Goal: Obtain resource: Download file/media

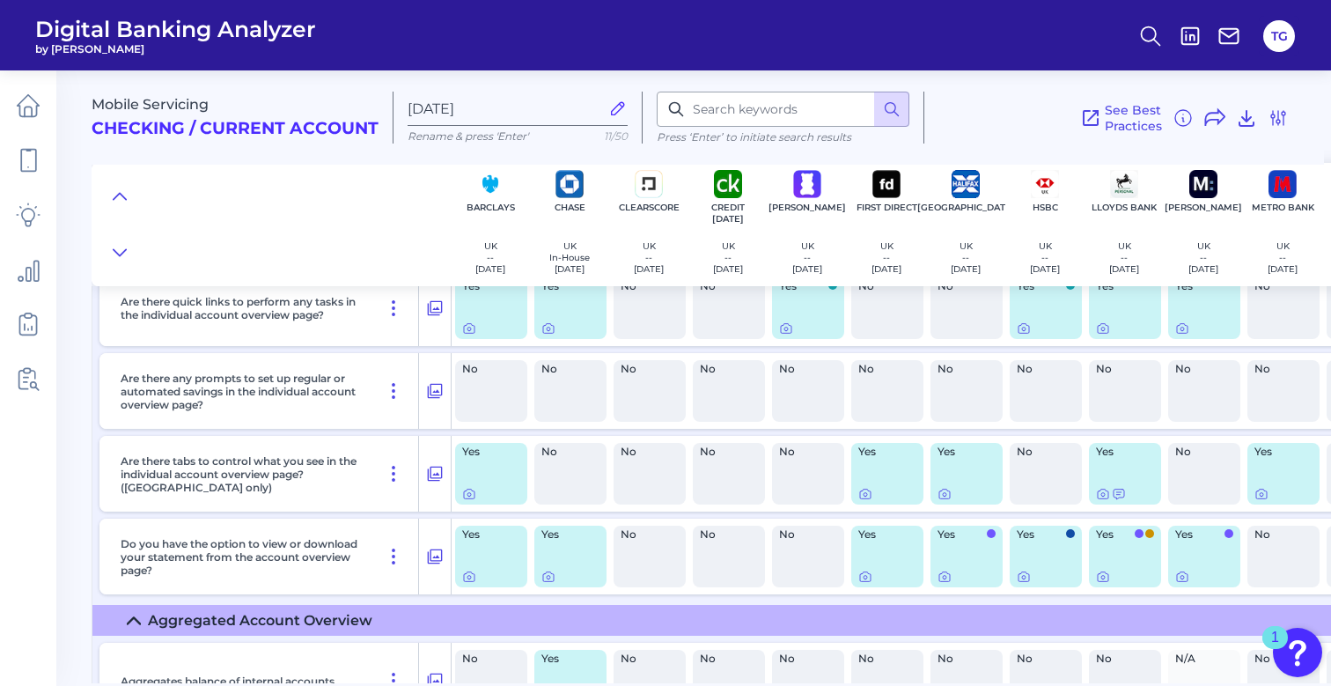
scroll to position [1976, 0]
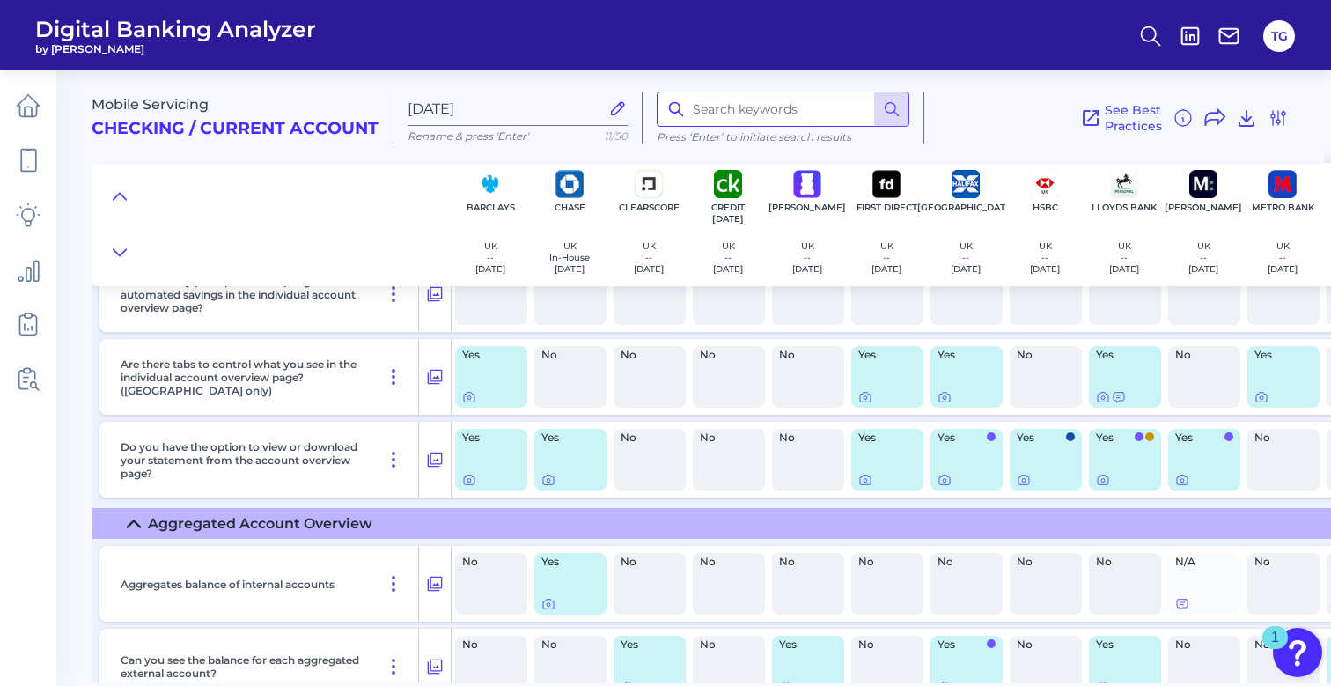
click at [741, 107] on input at bounding box center [783, 109] width 253 height 35
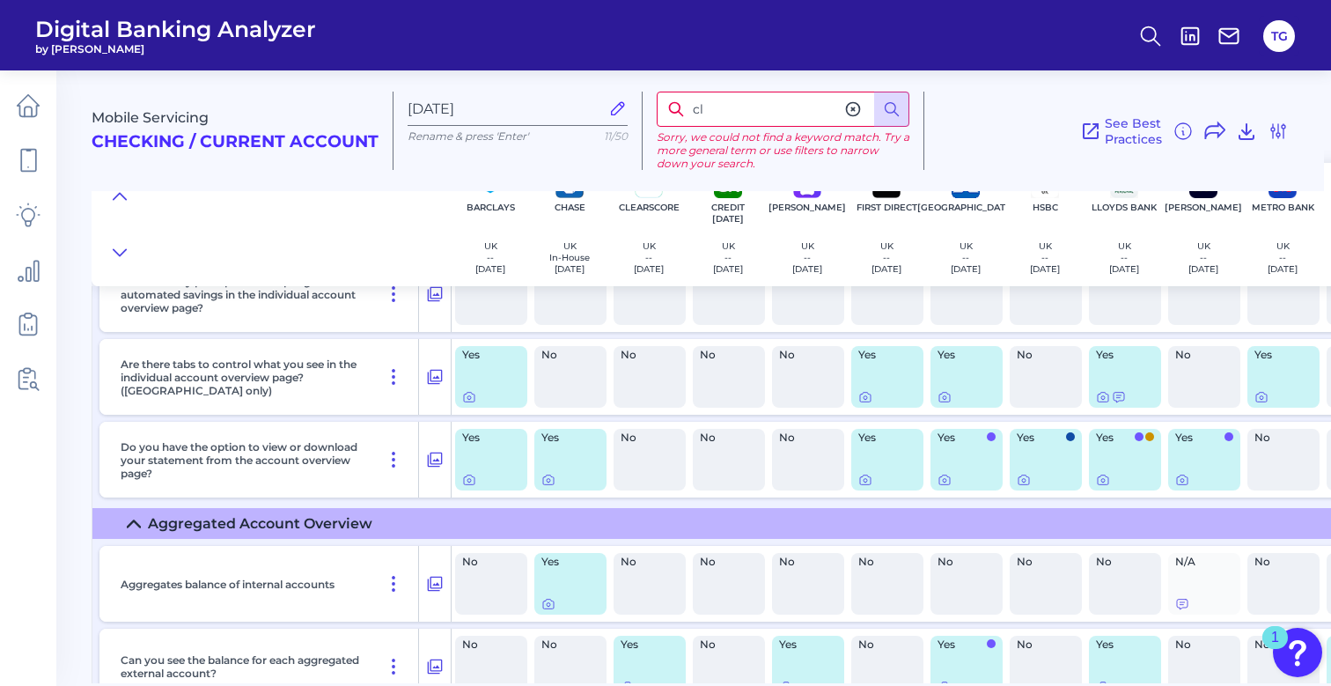
type input "c"
type input "manage account"
click at [887, 111] on circle at bounding box center [891, 108] width 11 height 11
click at [810, 110] on input "manage account" at bounding box center [783, 109] width 253 height 35
click at [854, 109] on icon at bounding box center [853, 109] width 13 height 13
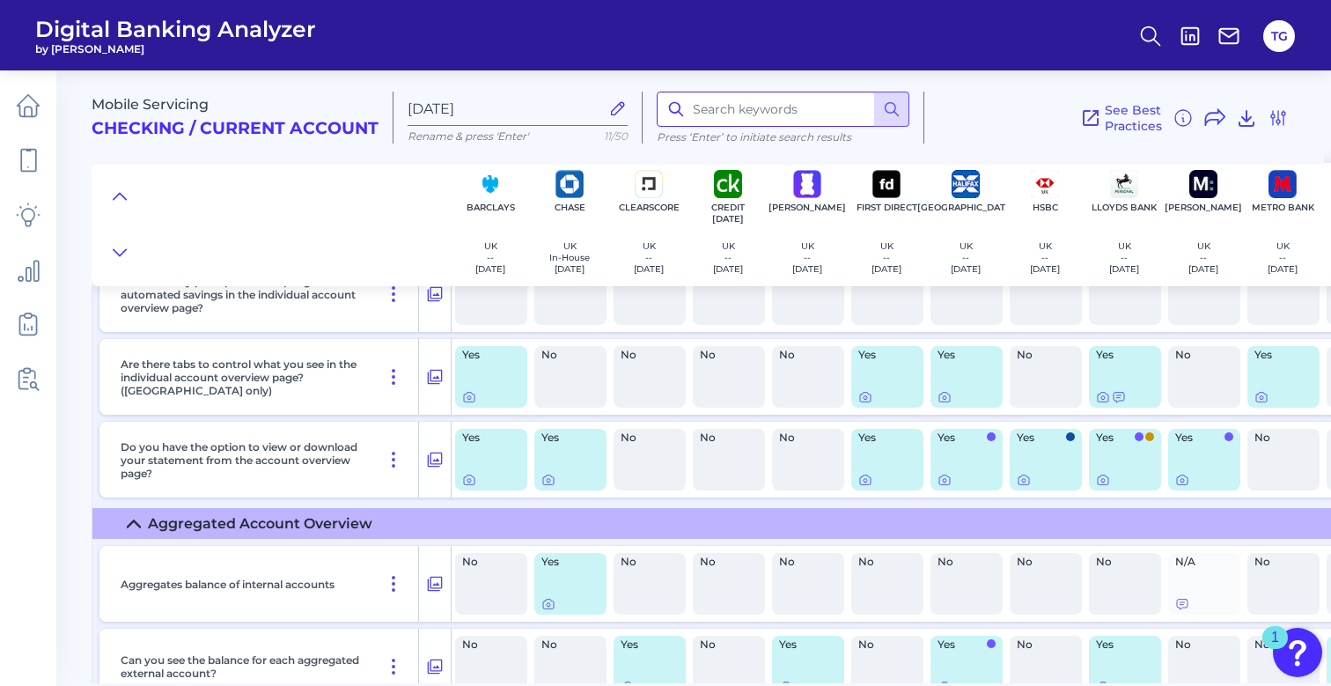
click at [691, 104] on input at bounding box center [783, 109] width 253 height 35
type input "close"
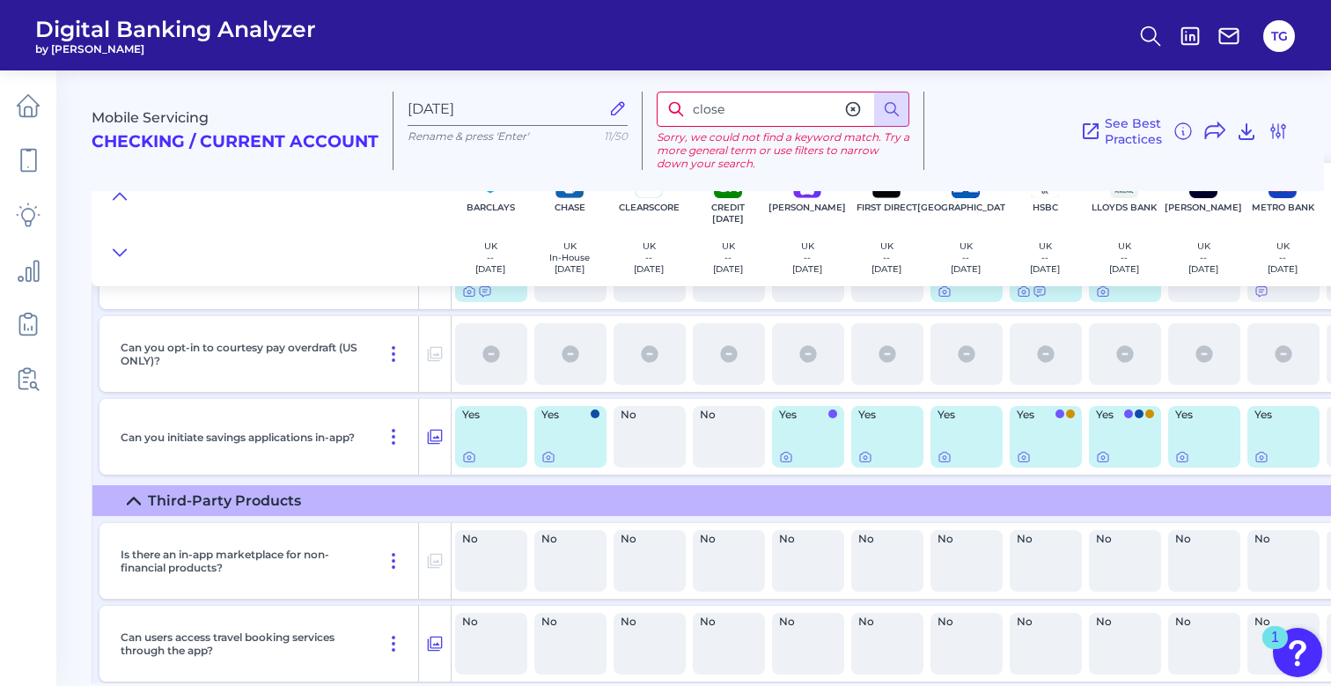
scroll to position [5916, 0]
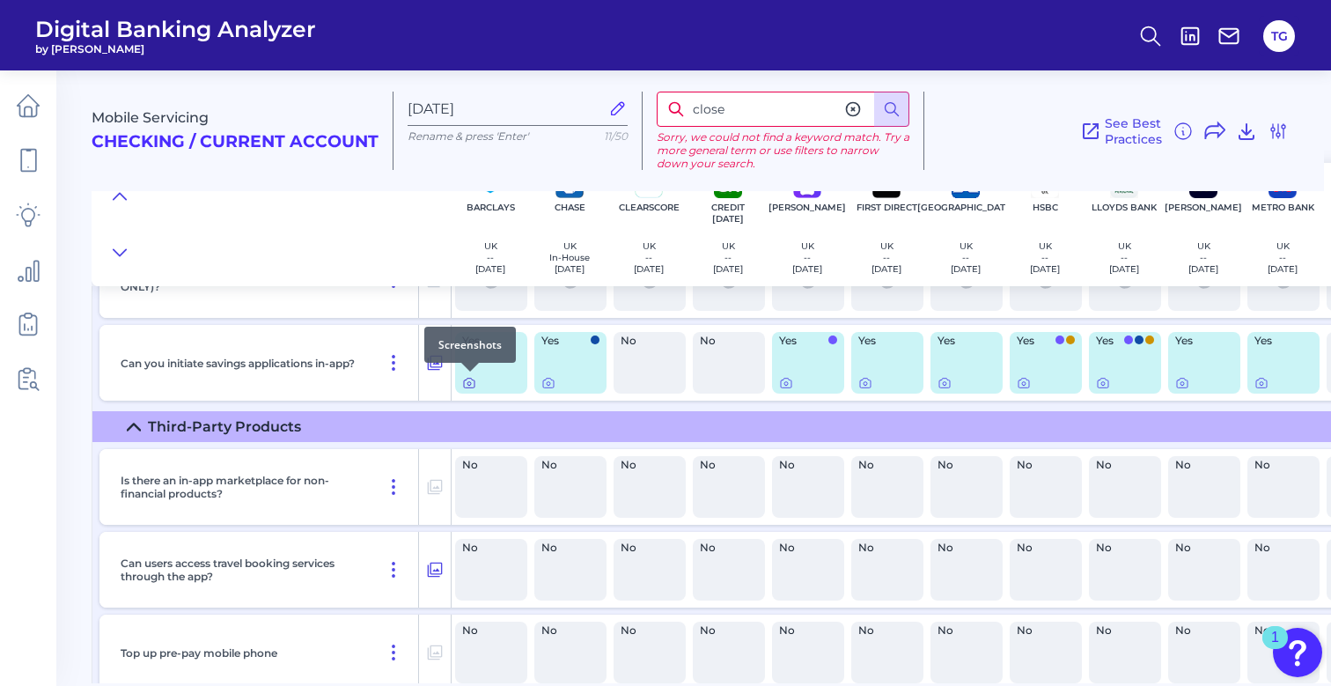
click at [469, 384] on icon at bounding box center [469, 383] width 14 height 14
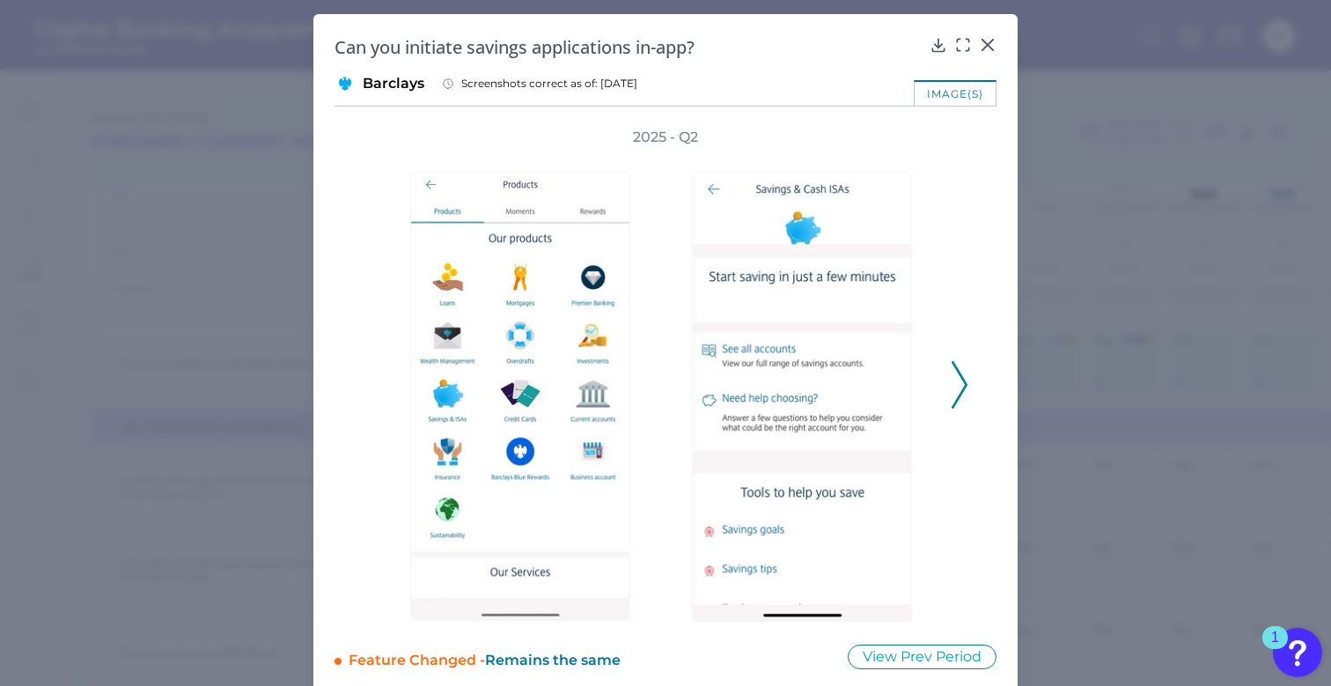
click at [943, 385] on div at bounding box center [807, 384] width 282 height 475
click at [963, 385] on polyline at bounding box center [959, 384] width 13 height 45
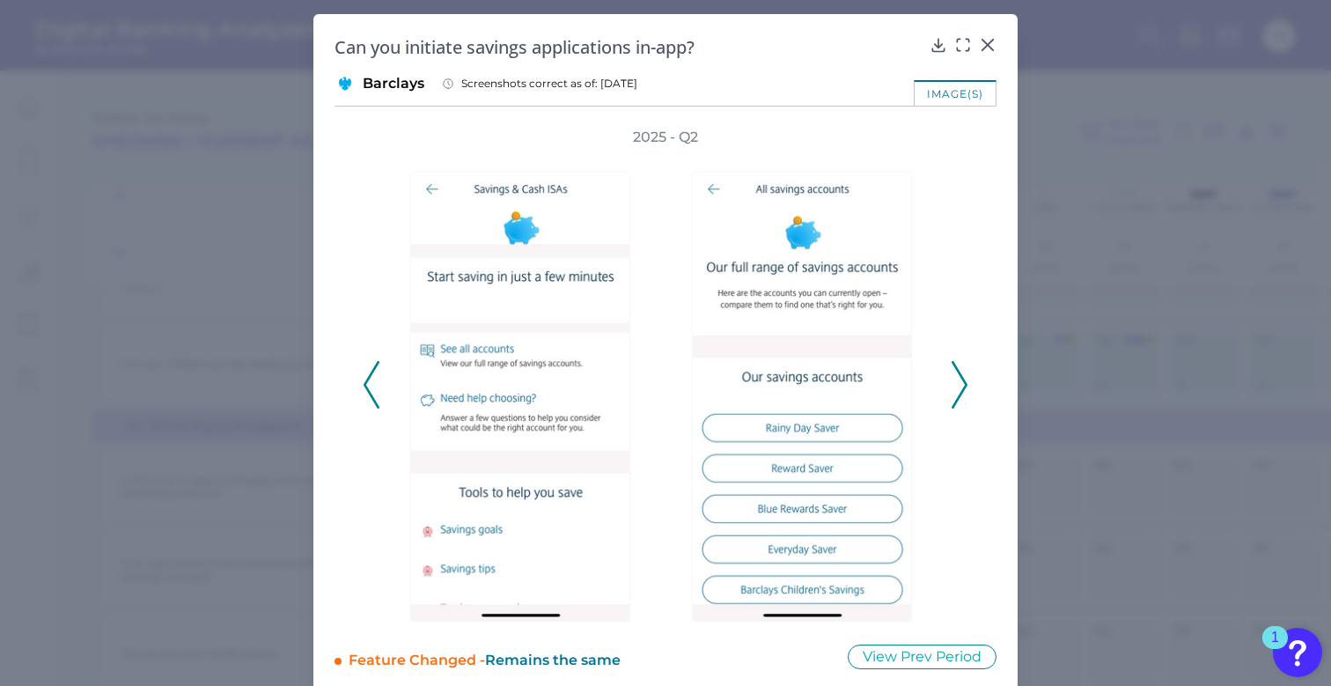
click at [963, 385] on polyline at bounding box center [959, 384] width 13 height 45
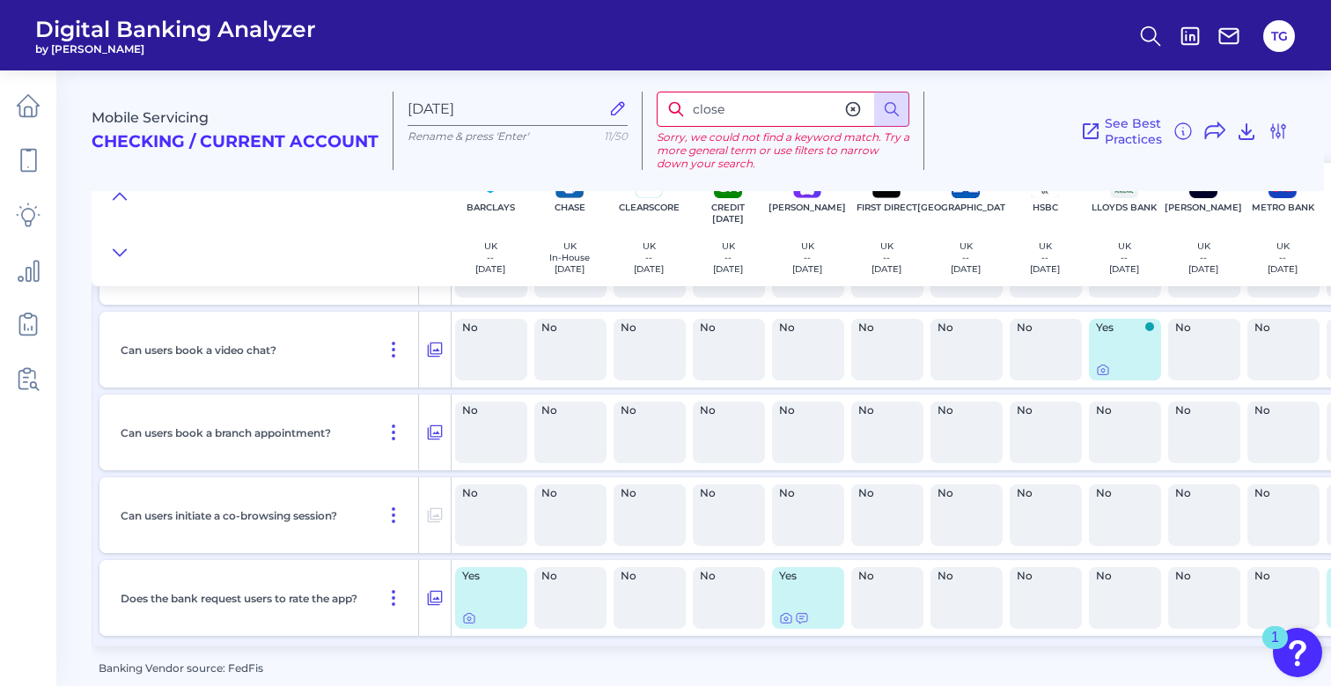
scroll to position [0, 0]
click at [25, 156] on icon at bounding box center [28, 160] width 25 height 25
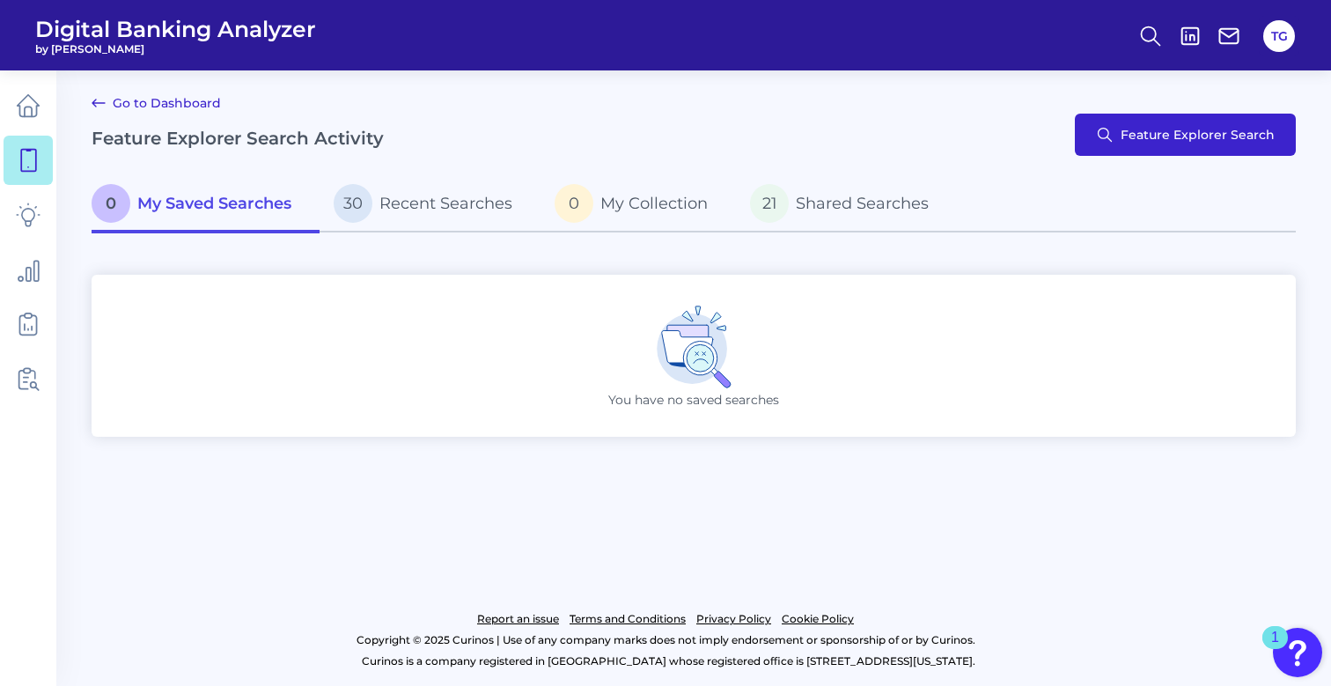
click at [1225, 128] on span "Feature Explorer Search" at bounding box center [1198, 135] width 154 height 14
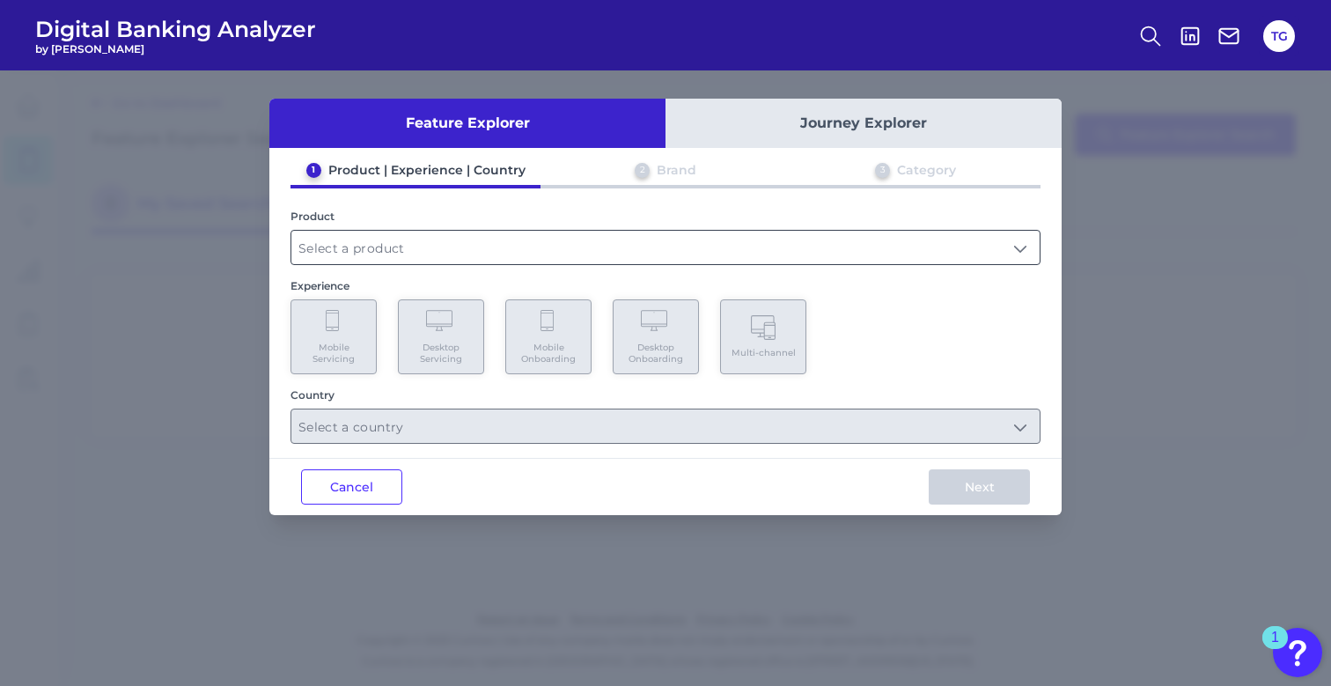
click at [381, 246] on input "text" at bounding box center [665, 247] width 748 height 33
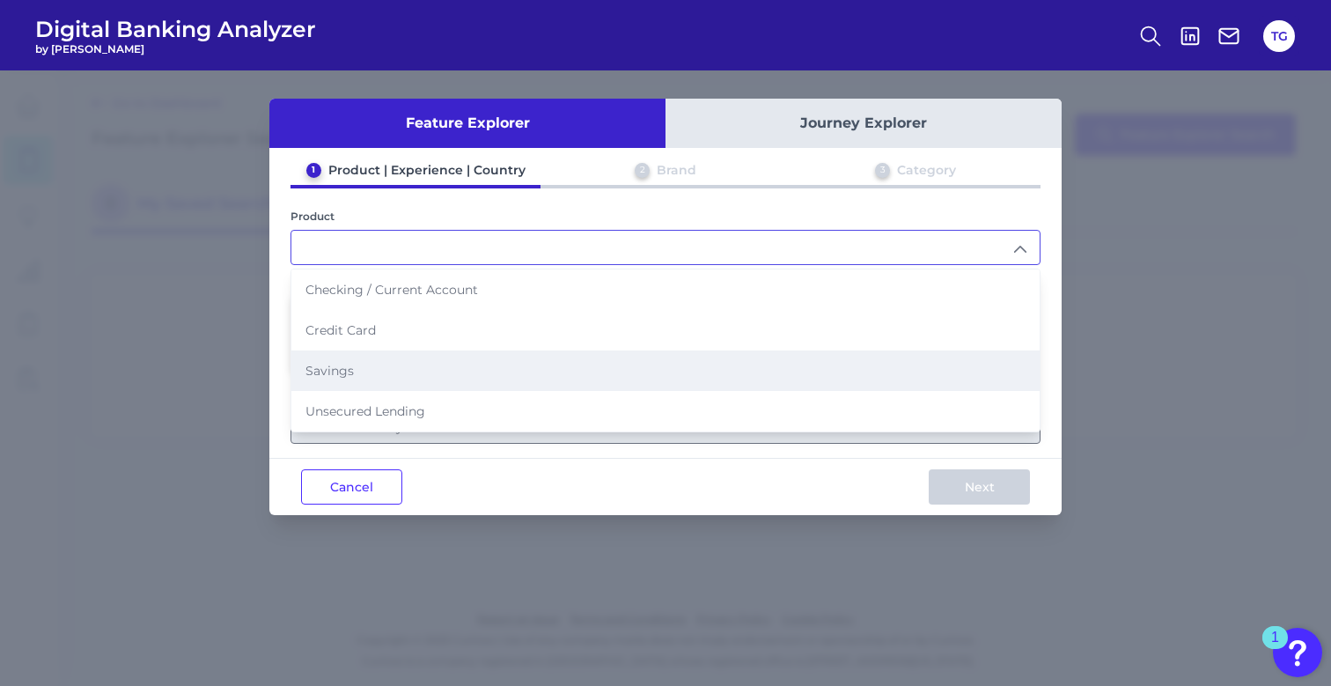
click at [354, 372] on li "Savings" at bounding box center [665, 370] width 748 height 41
type input "Savings"
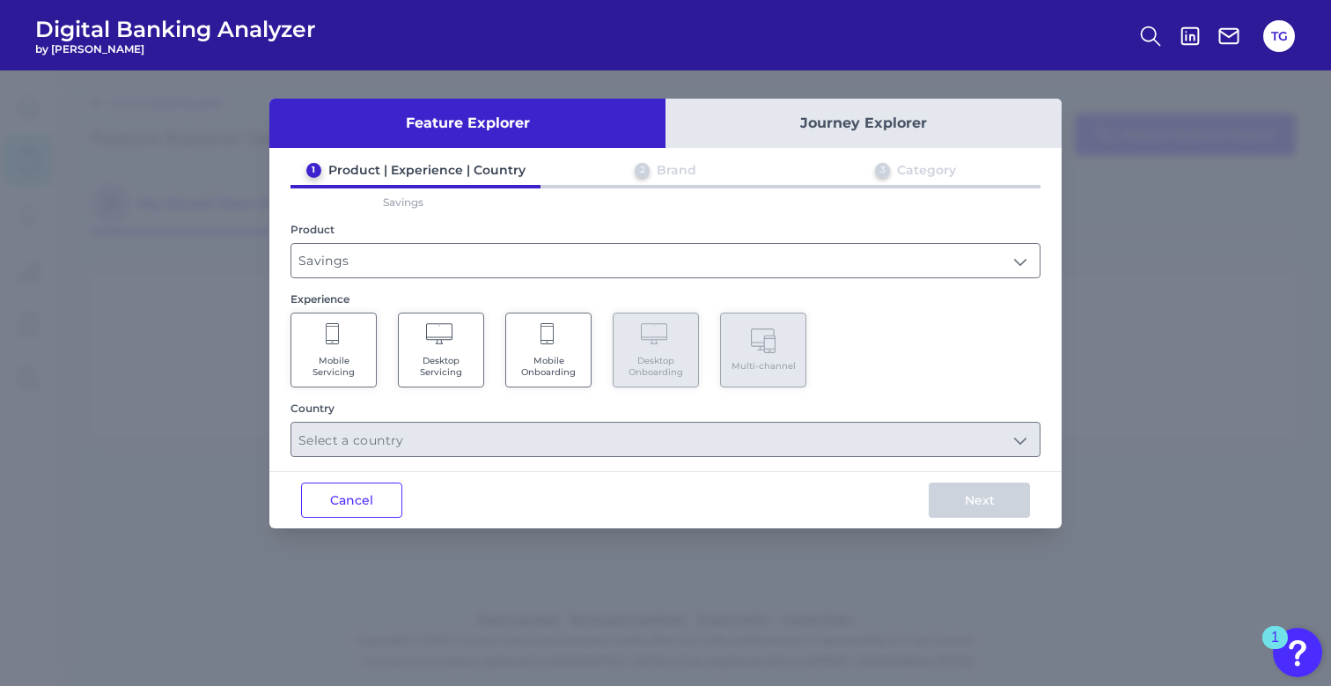
click at [337, 350] on Servicing "Mobile Servicing" at bounding box center [334, 350] width 86 height 75
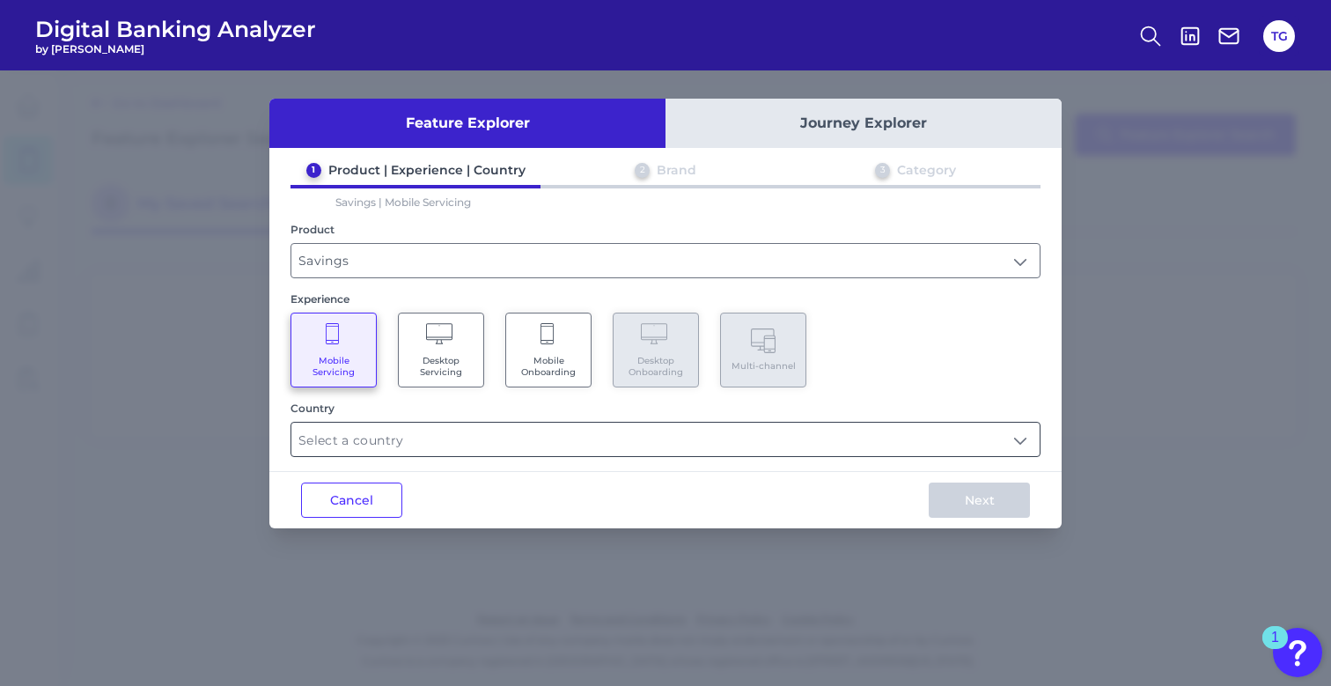
click at [454, 444] on input "text" at bounding box center [665, 439] width 748 height 33
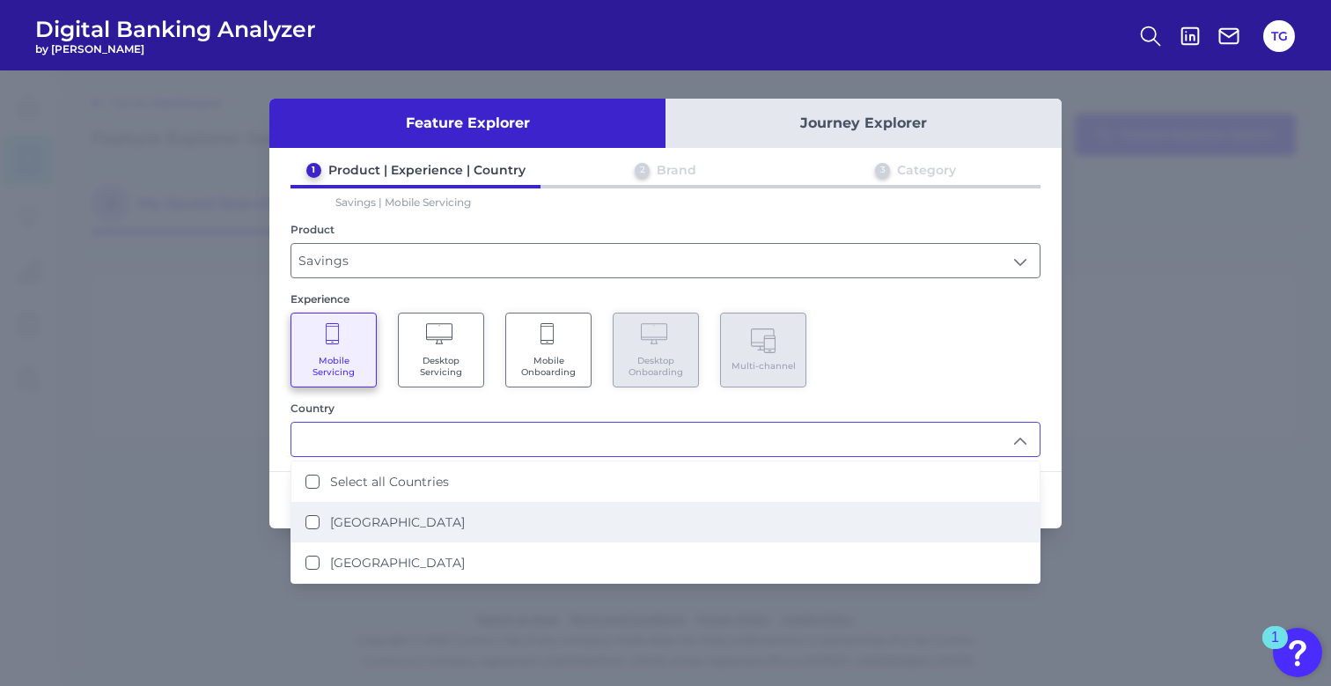
click at [415, 527] on label "[GEOGRAPHIC_DATA]" at bounding box center [397, 522] width 135 height 16
type input "[GEOGRAPHIC_DATA]"
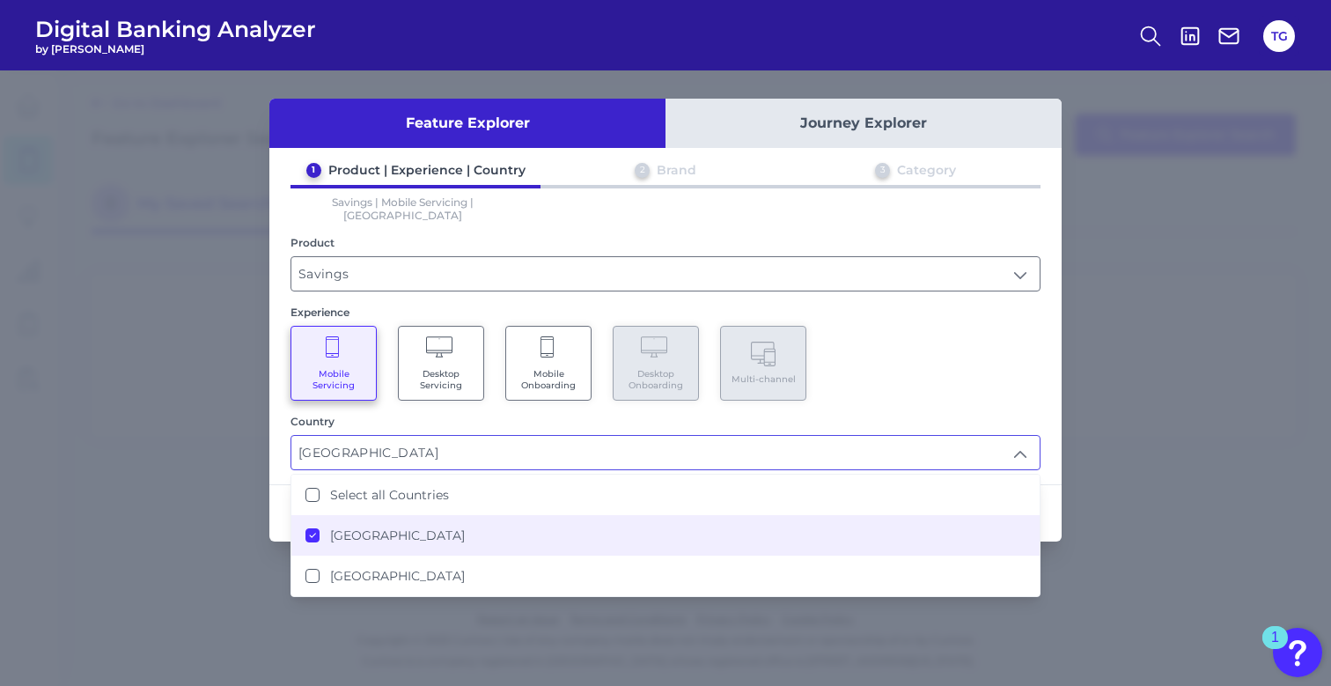
click at [1037, 354] on div "Mobile Servicing Desktop Servicing Mobile Onboarding Desktop Onboarding Multi-c…" at bounding box center [666, 363] width 750 height 75
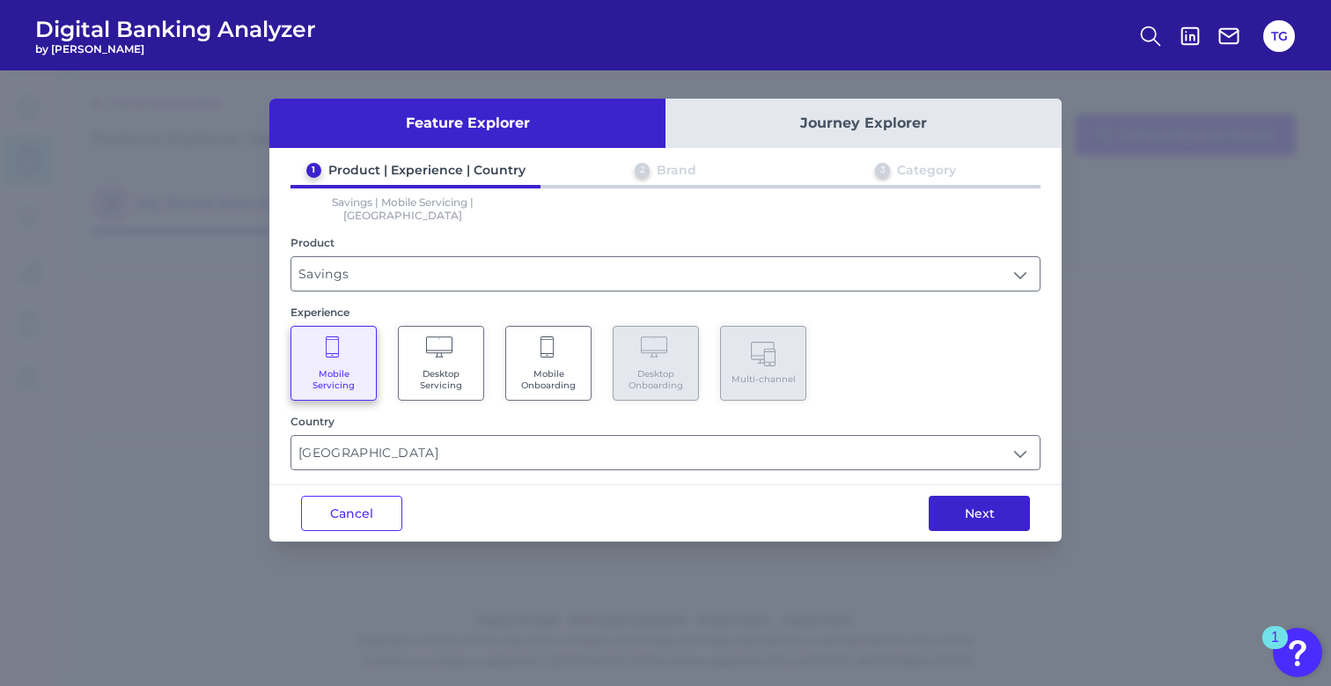
click at [977, 505] on button "Next" at bounding box center [979, 513] width 101 height 35
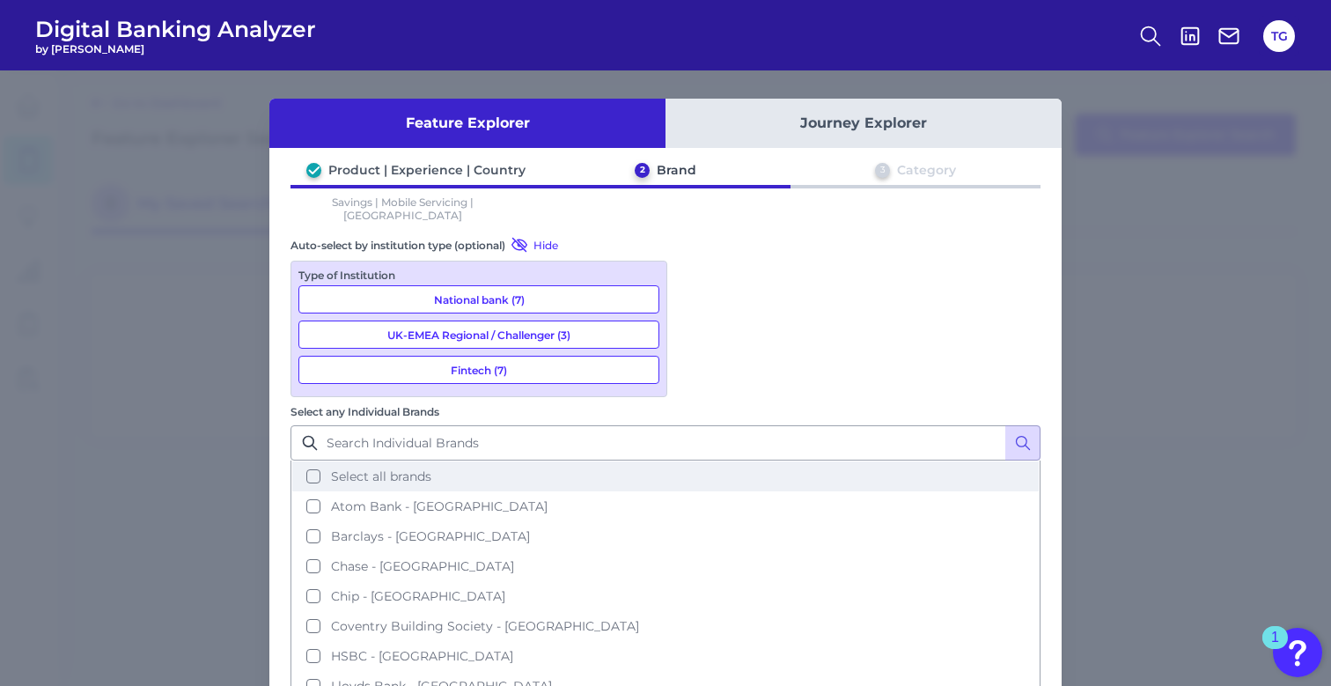
click at [431, 468] on span "Select all brands" at bounding box center [381, 476] width 100 height 16
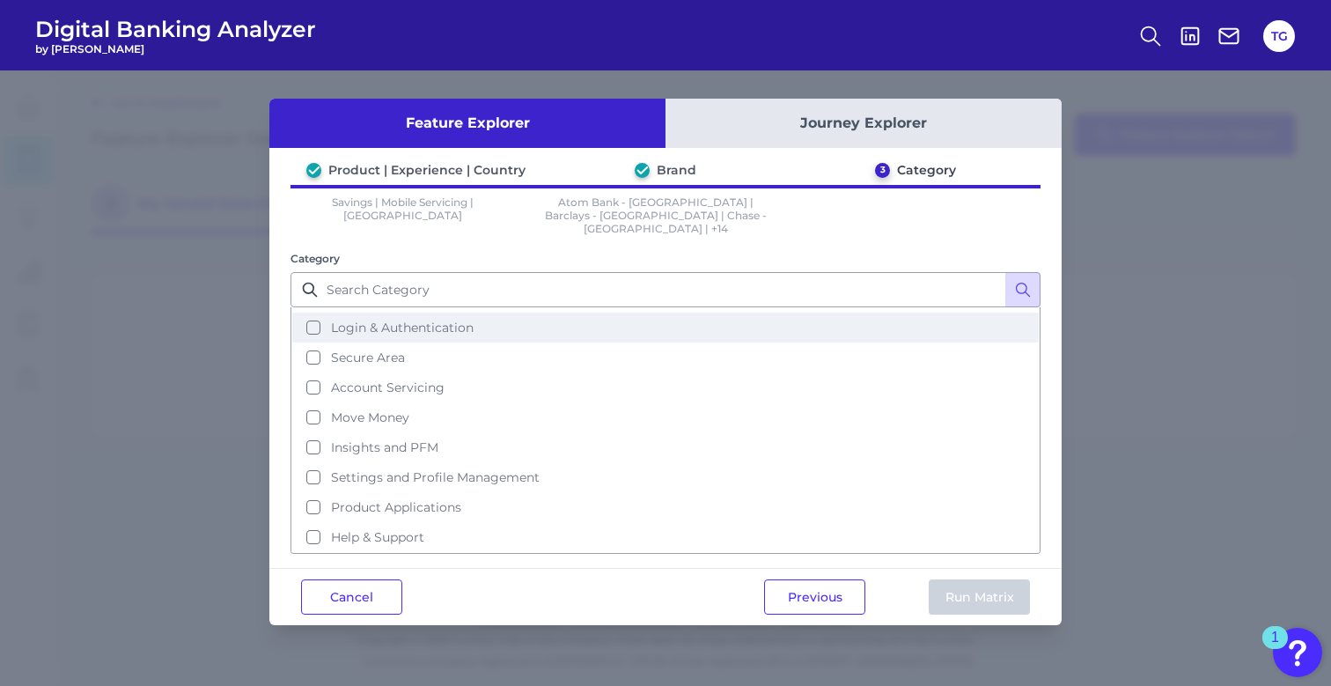
scroll to position [55, 0]
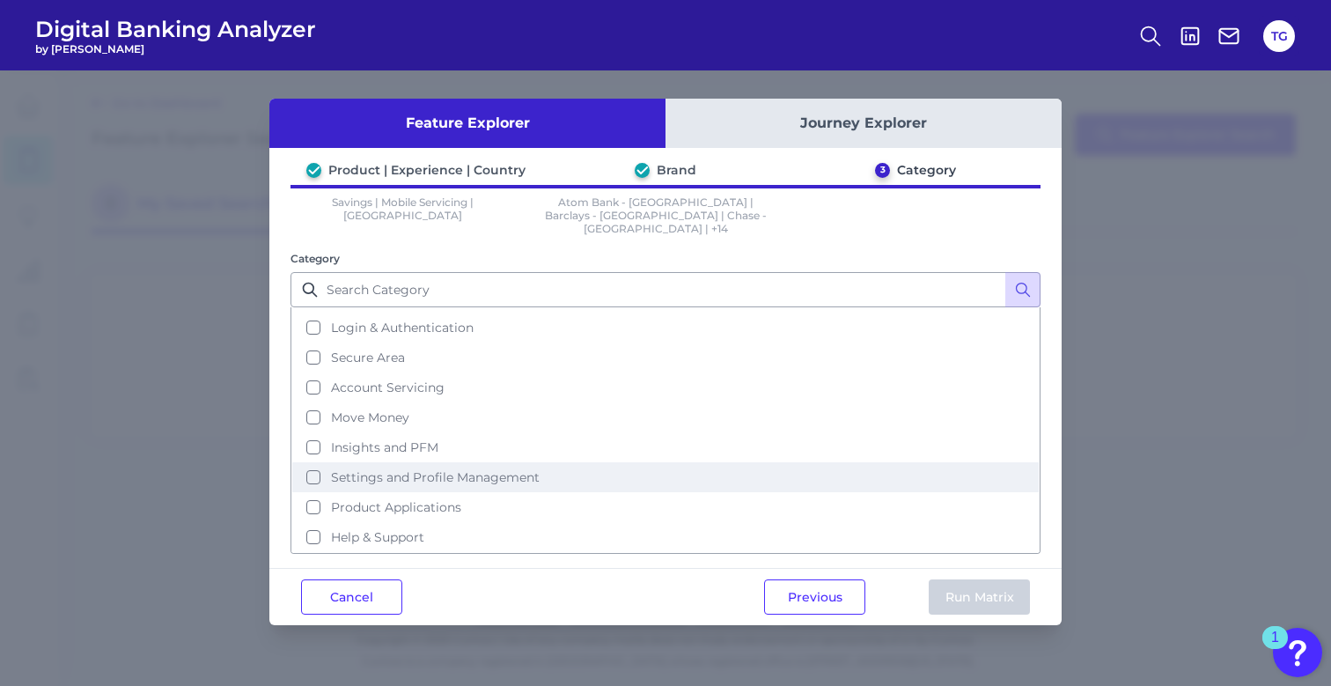
click at [314, 465] on button "Settings and Profile Management" at bounding box center [665, 477] width 747 height 30
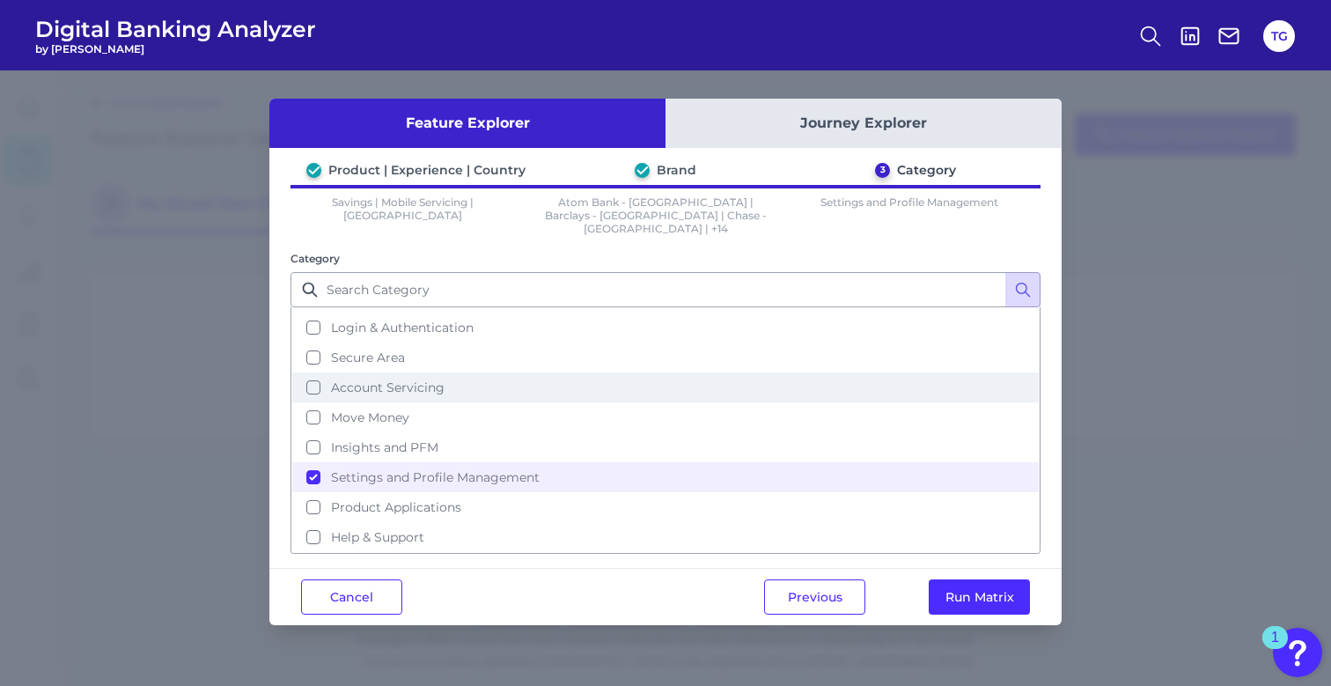
click at [315, 377] on button "Account Servicing" at bounding box center [665, 387] width 747 height 30
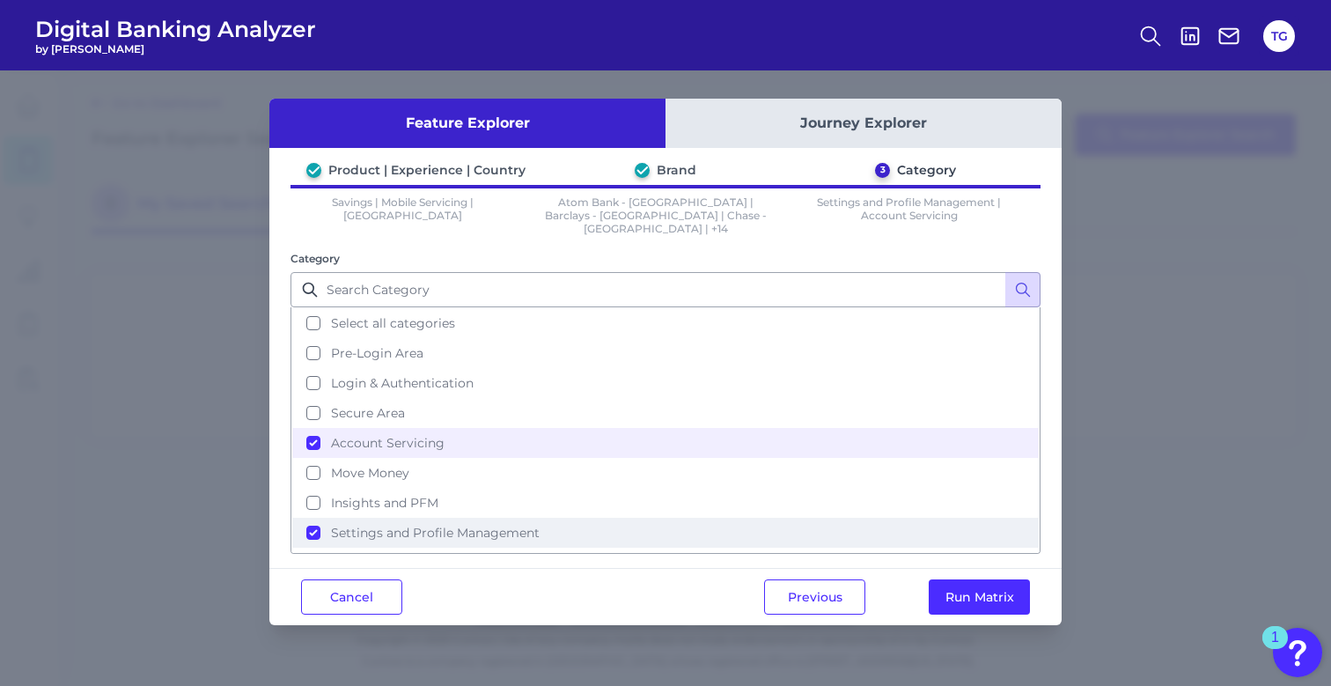
scroll to position [0, 0]
click at [991, 586] on button "Run Matrix" at bounding box center [979, 596] width 101 height 35
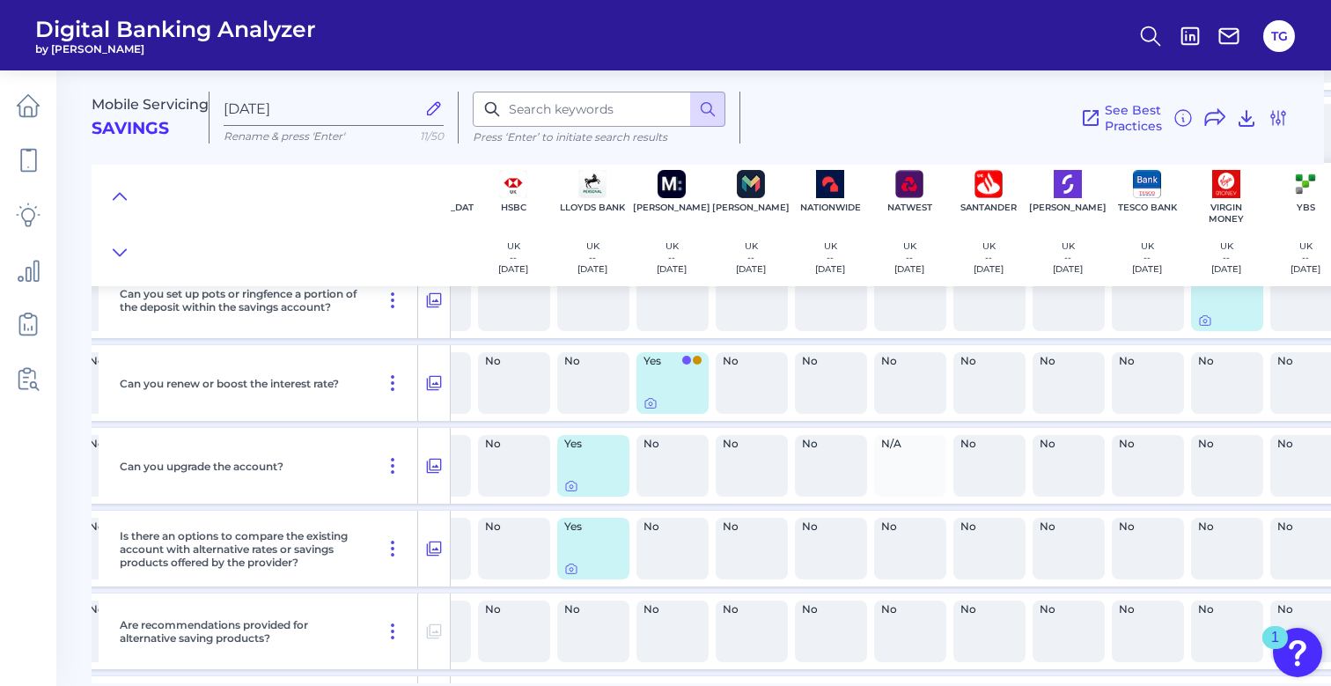
scroll to position [2549, 380]
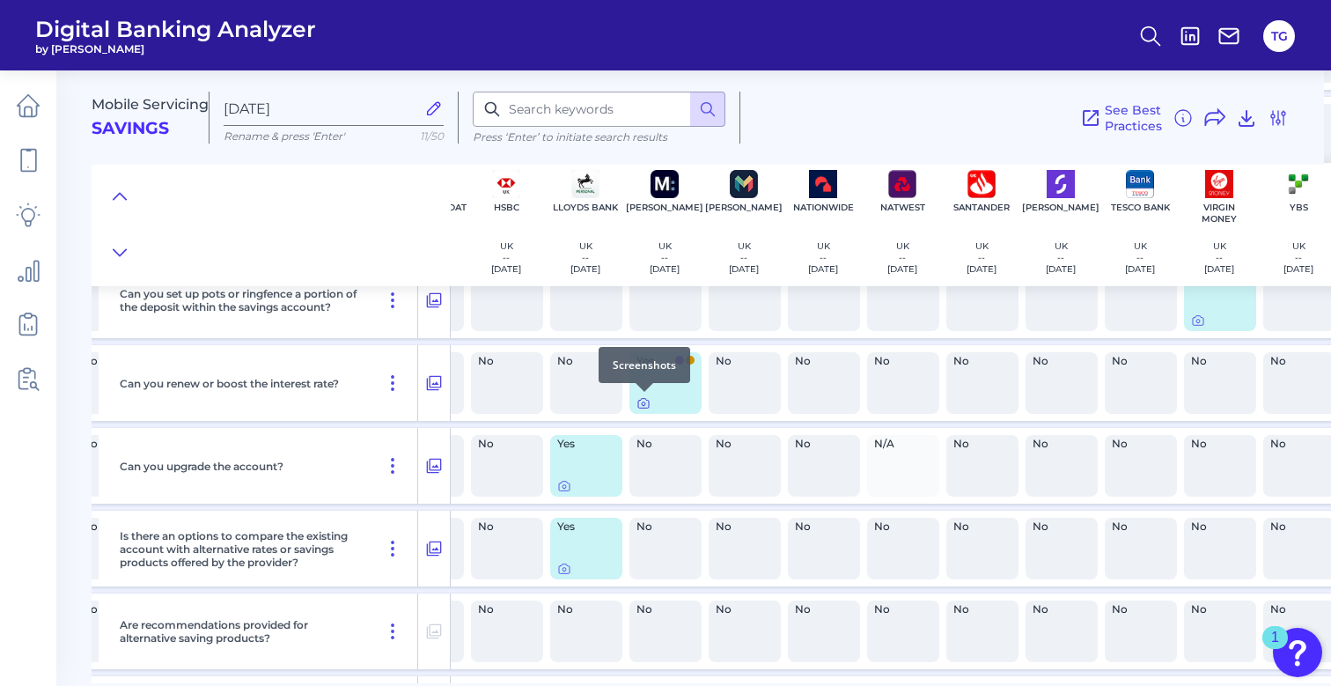
click at [645, 402] on icon at bounding box center [644, 403] width 14 height 14
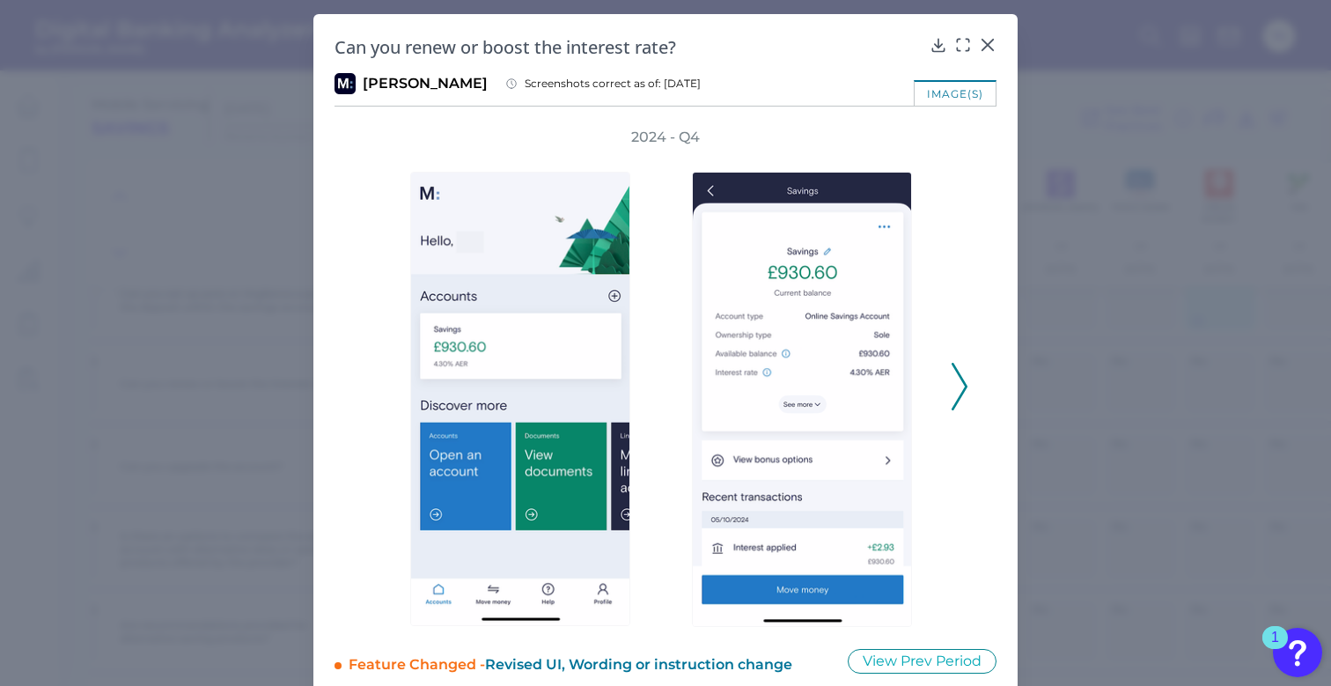
click at [952, 384] on icon at bounding box center [960, 387] width 16 height 48
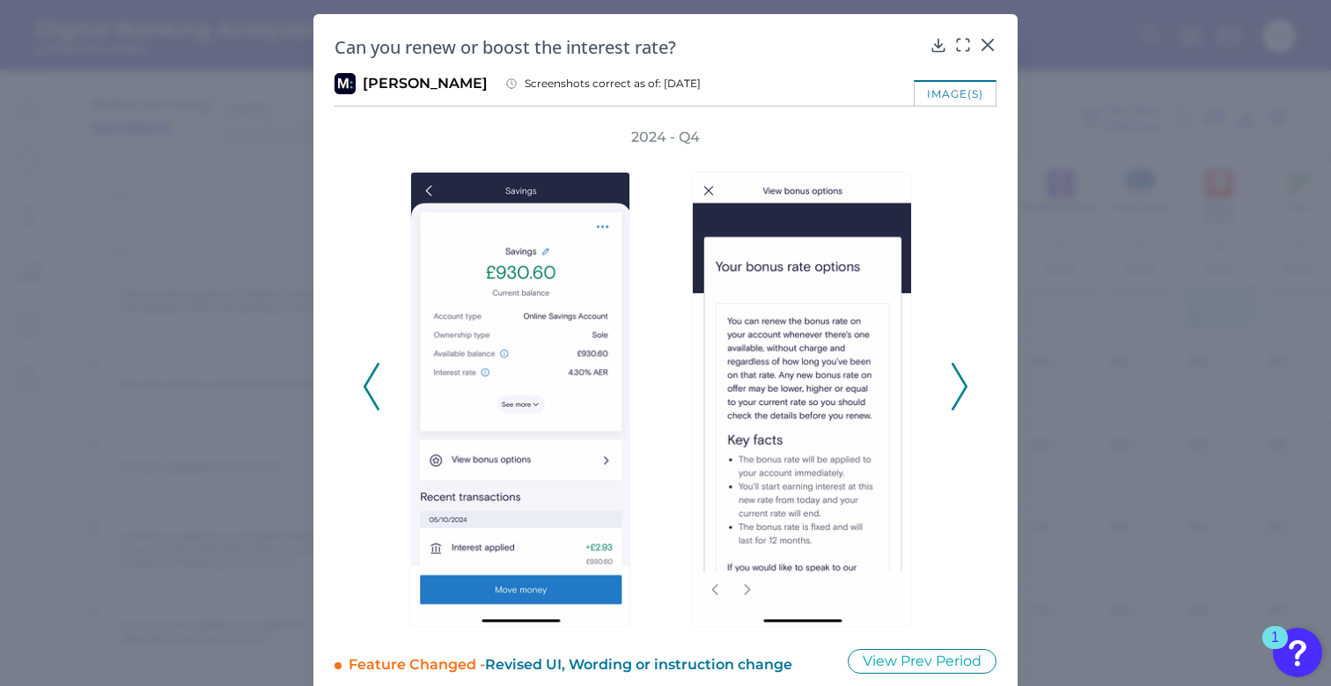
click at [952, 385] on icon at bounding box center [960, 387] width 16 height 48
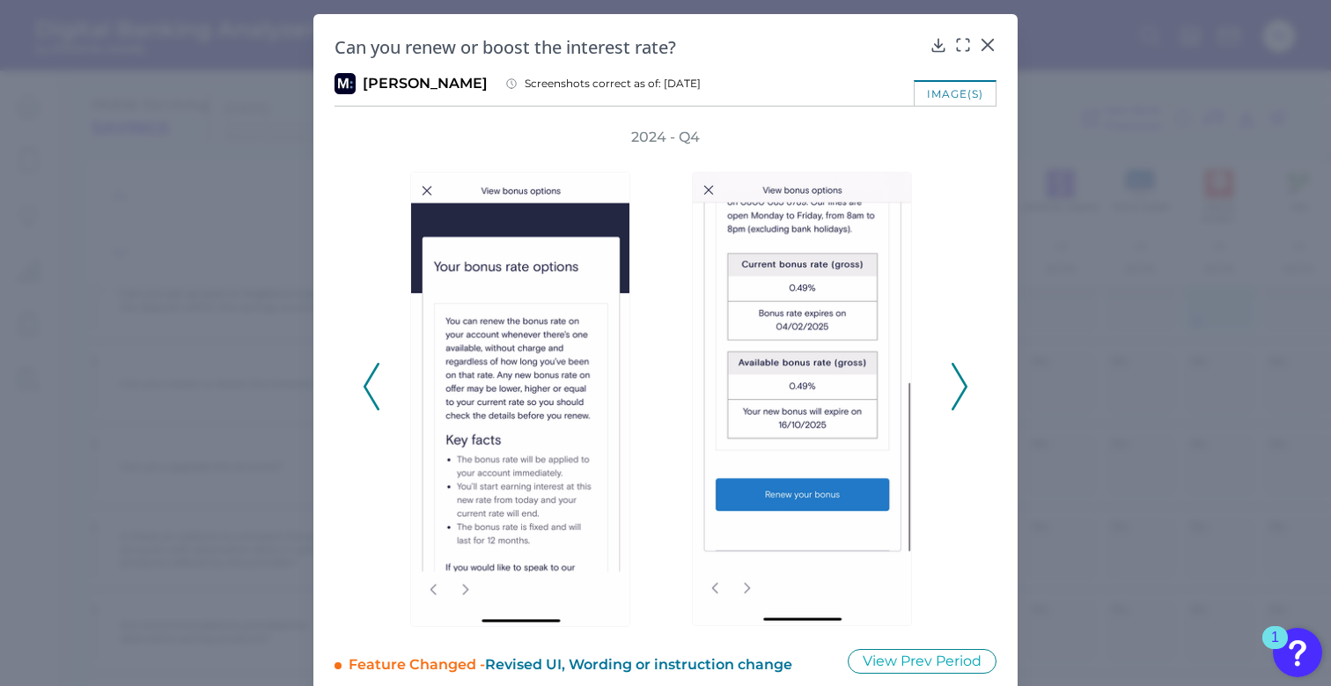
click at [952, 387] on icon at bounding box center [960, 387] width 16 height 48
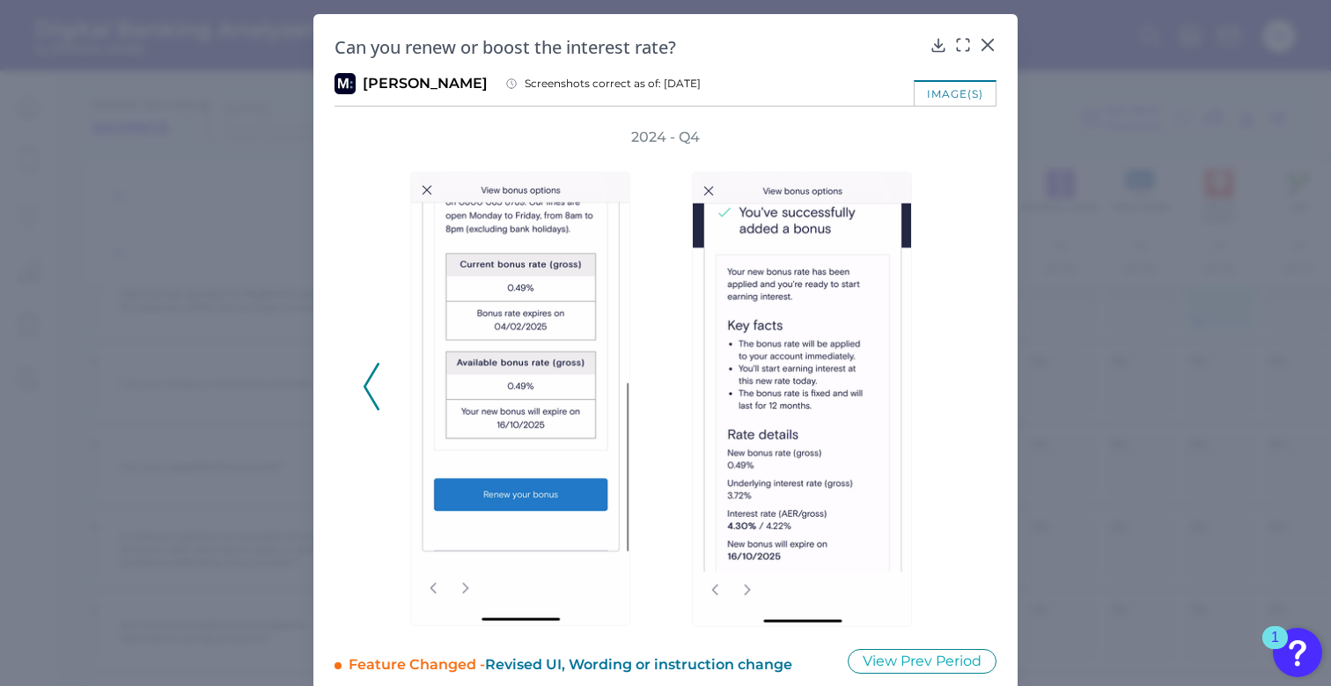
click at [950, 387] on div "2024 - Q4" at bounding box center [666, 377] width 606 height 499
click at [938, 44] on icon at bounding box center [939, 45] width 18 height 18
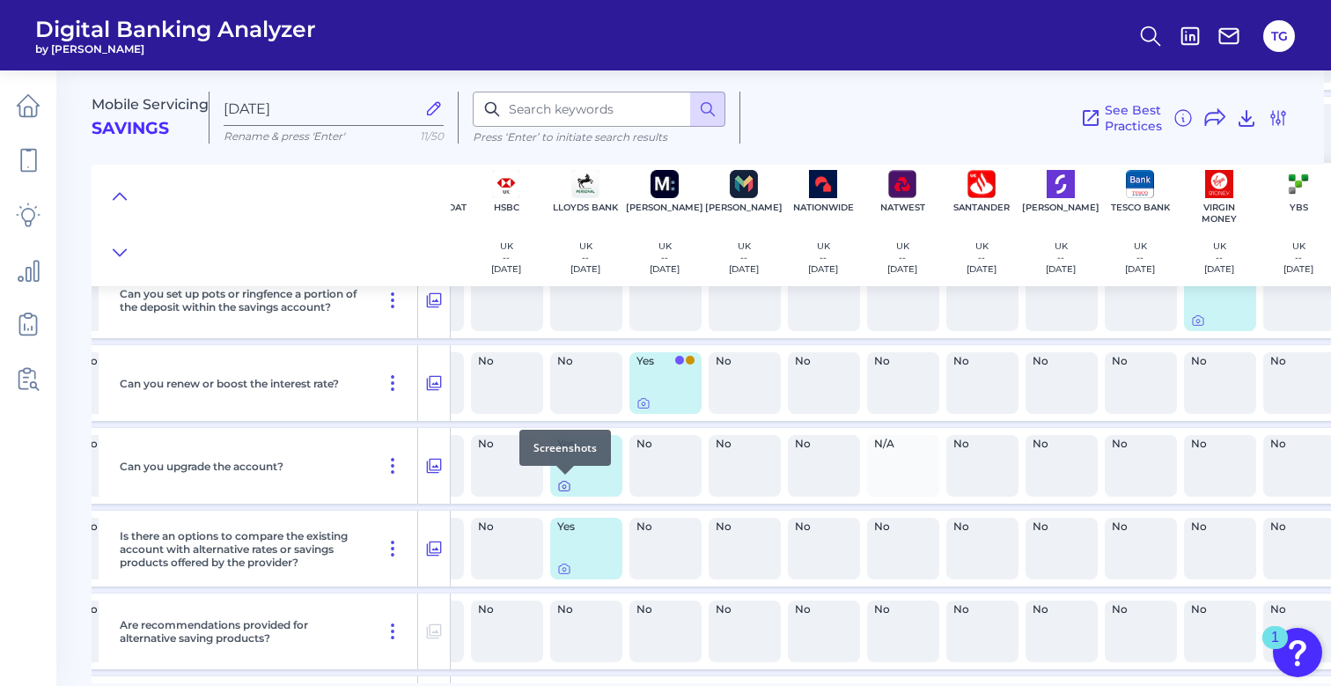
click at [562, 483] on div at bounding box center [565, 475] width 18 height 18
click at [567, 486] on icon at bounding box center [564, 486] width 14 height 14
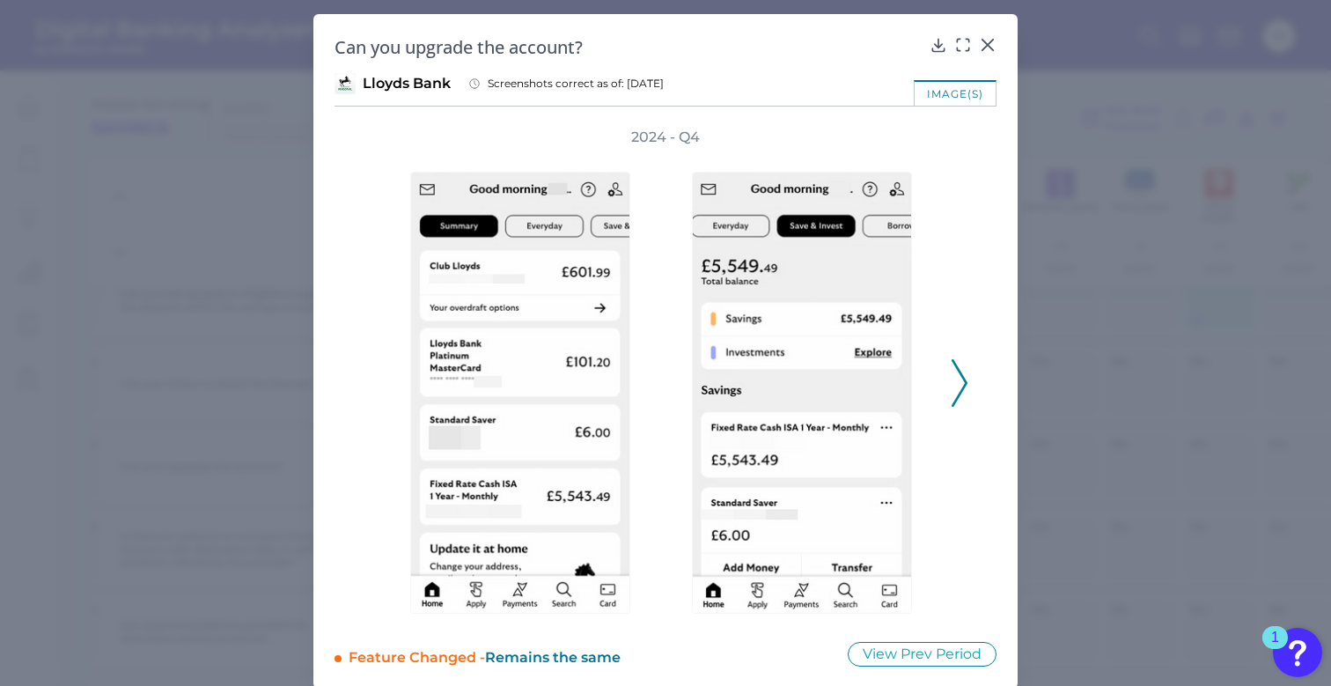
click at [958, 387] on icon at bounding box center [960, 383] width 16 height 48
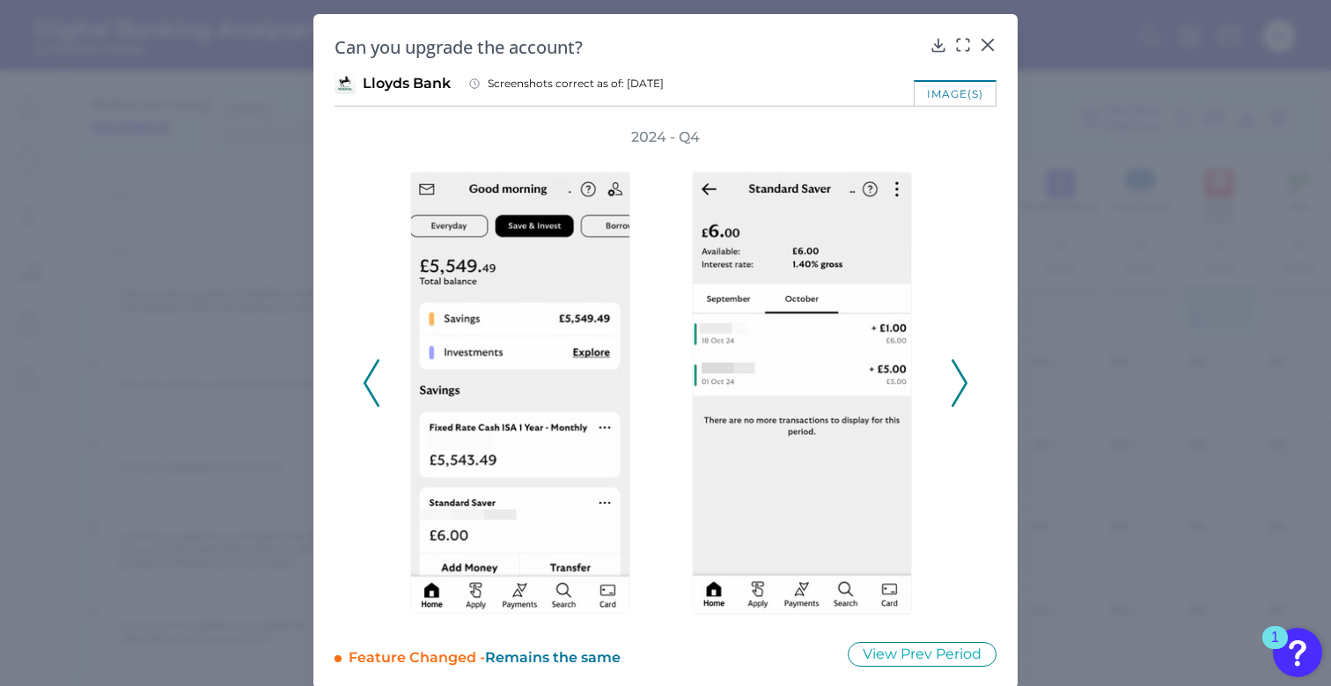
click at [958, 387] on icon at bounding box center [960, 383] width 16 height 48
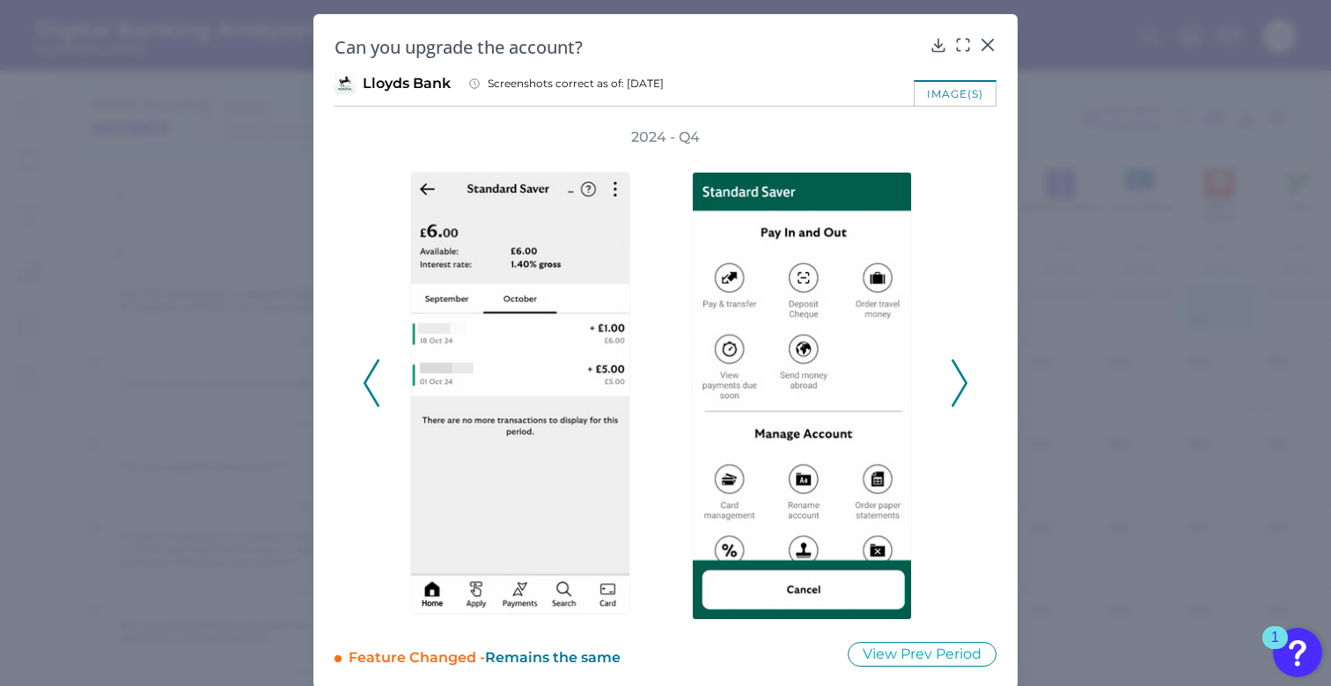
click at [958, 388] on icon at bounding box center [960, 383] width 16 height 48
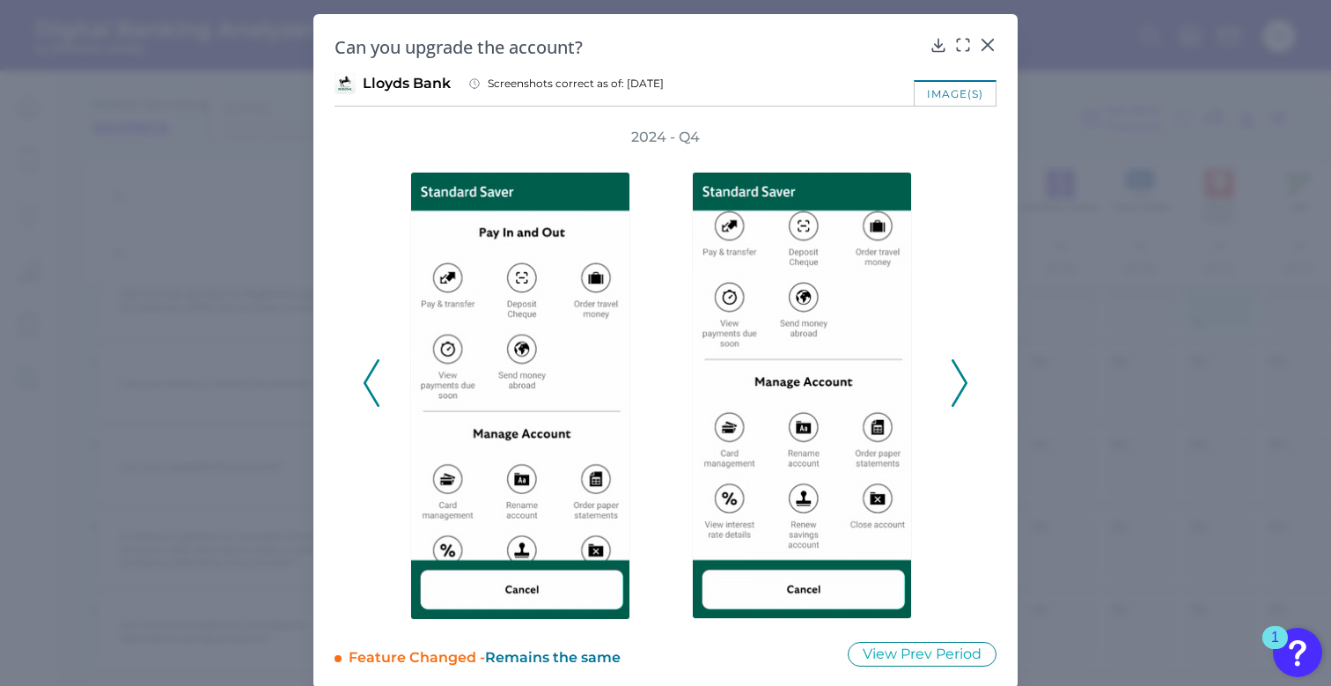
click at [958, 388] on icon at bounding box center [960, 383] width 16 height 48
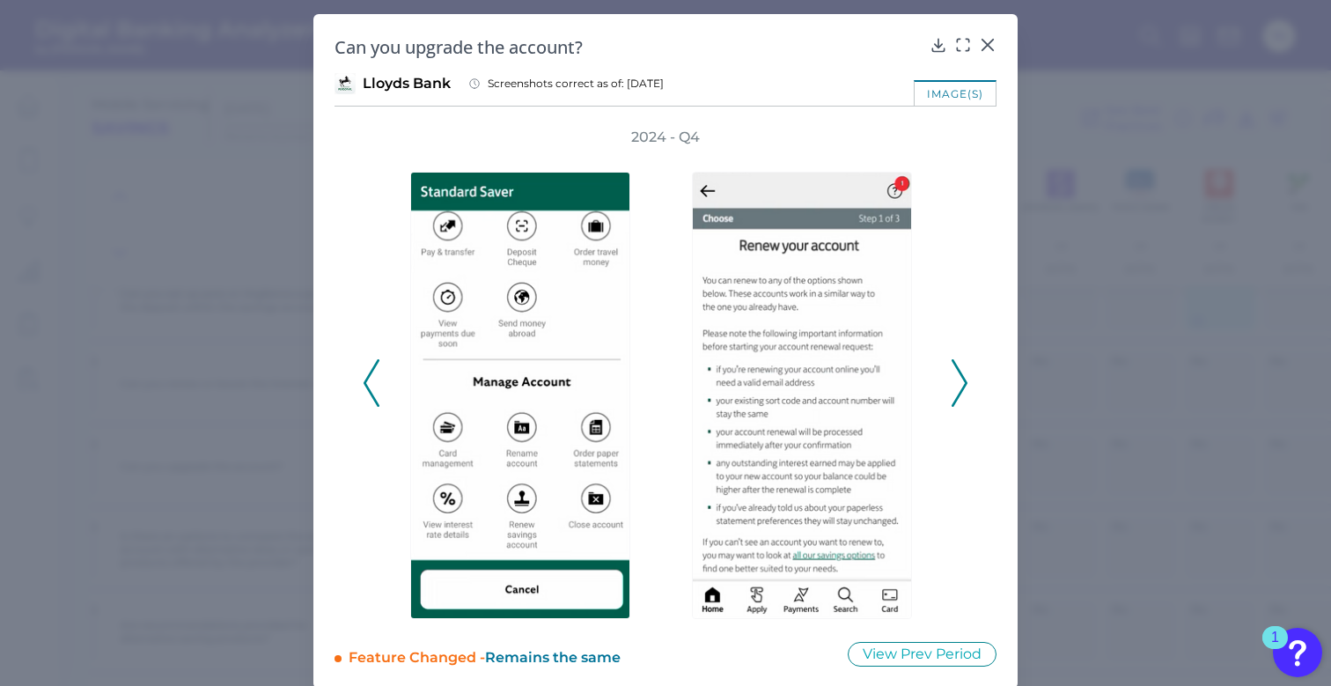
click at [958, 388] on icon at bounding box center [960, 383] width 16 height 48
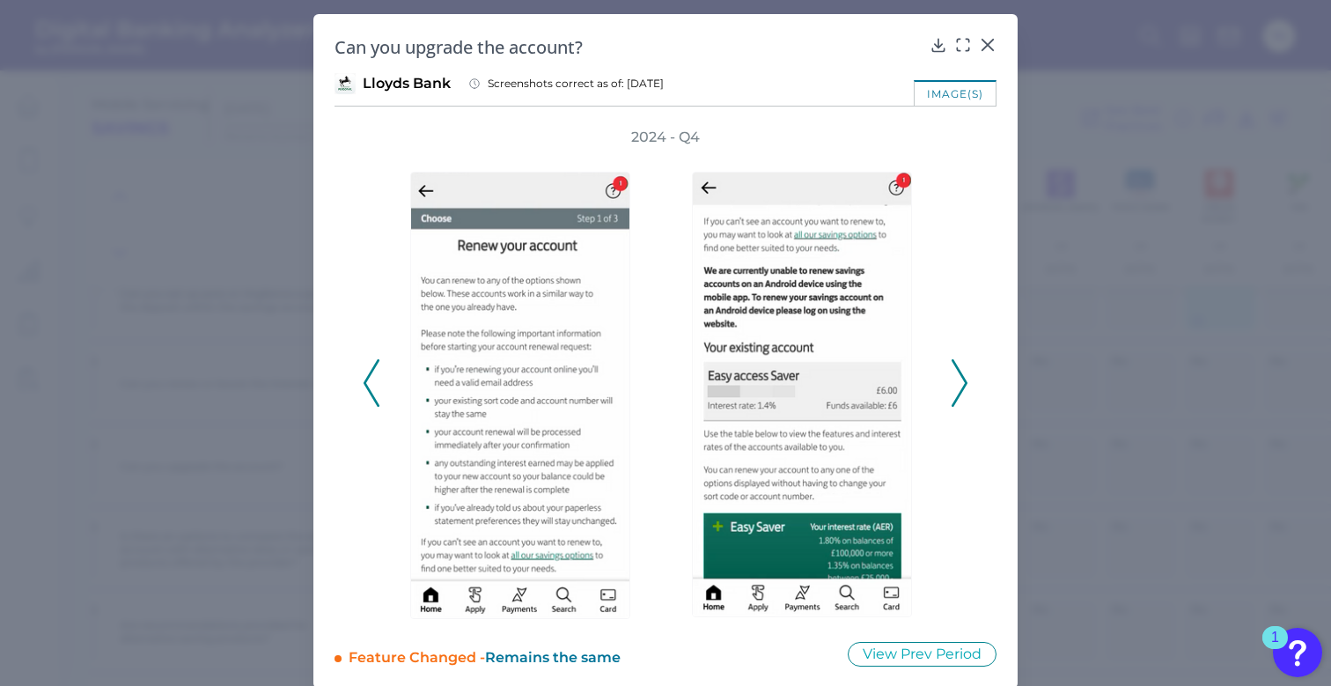
click at [958, 391] on polyline at bounding box center [959, 383] width 13 height 45
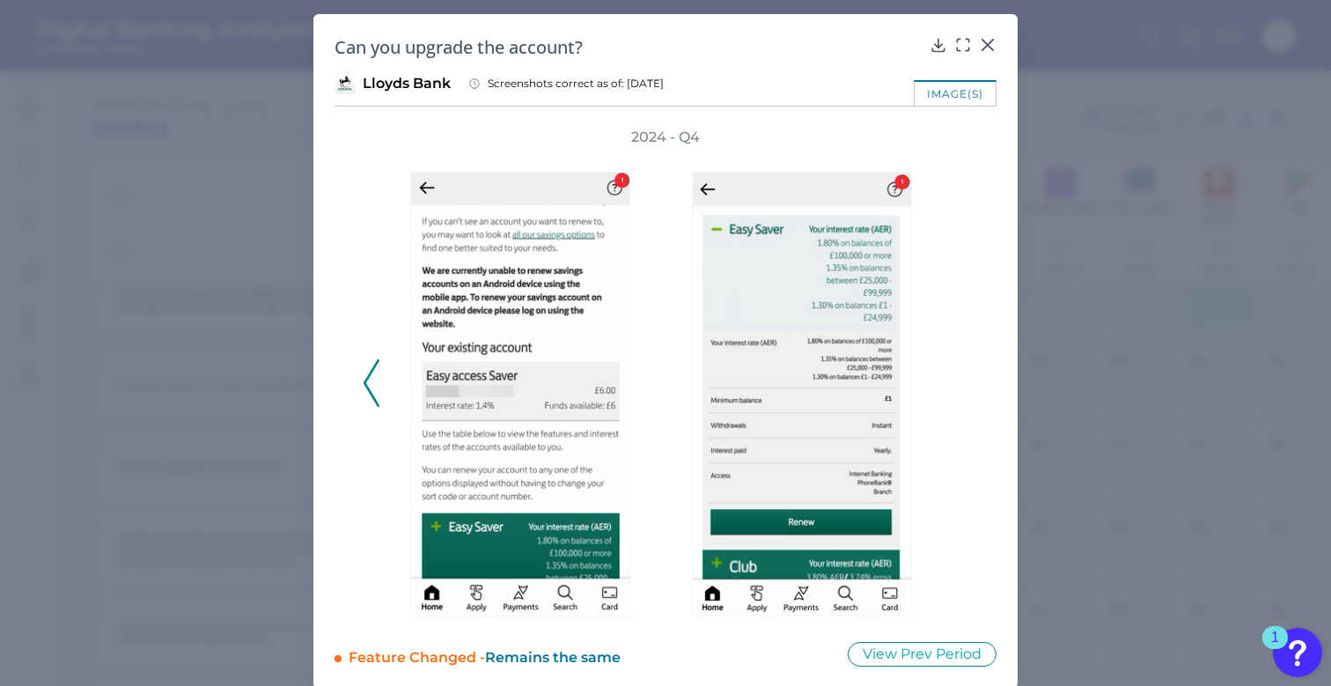
click at [958, 392] on div "2024 - Q4" at bounding box center [666, 374] width 606 height 492
click at [932, 48] on icon at bounding box center [939, 45] width 18 height 18
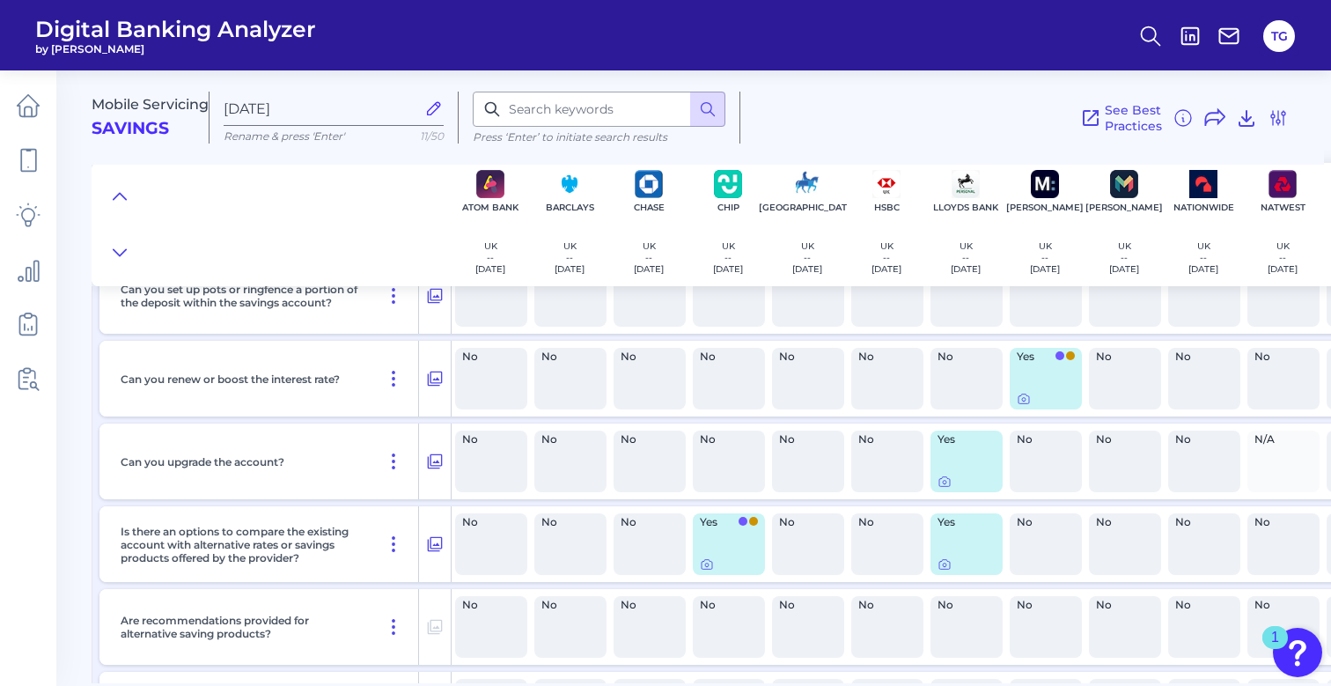
scroll to position [2553, 0]
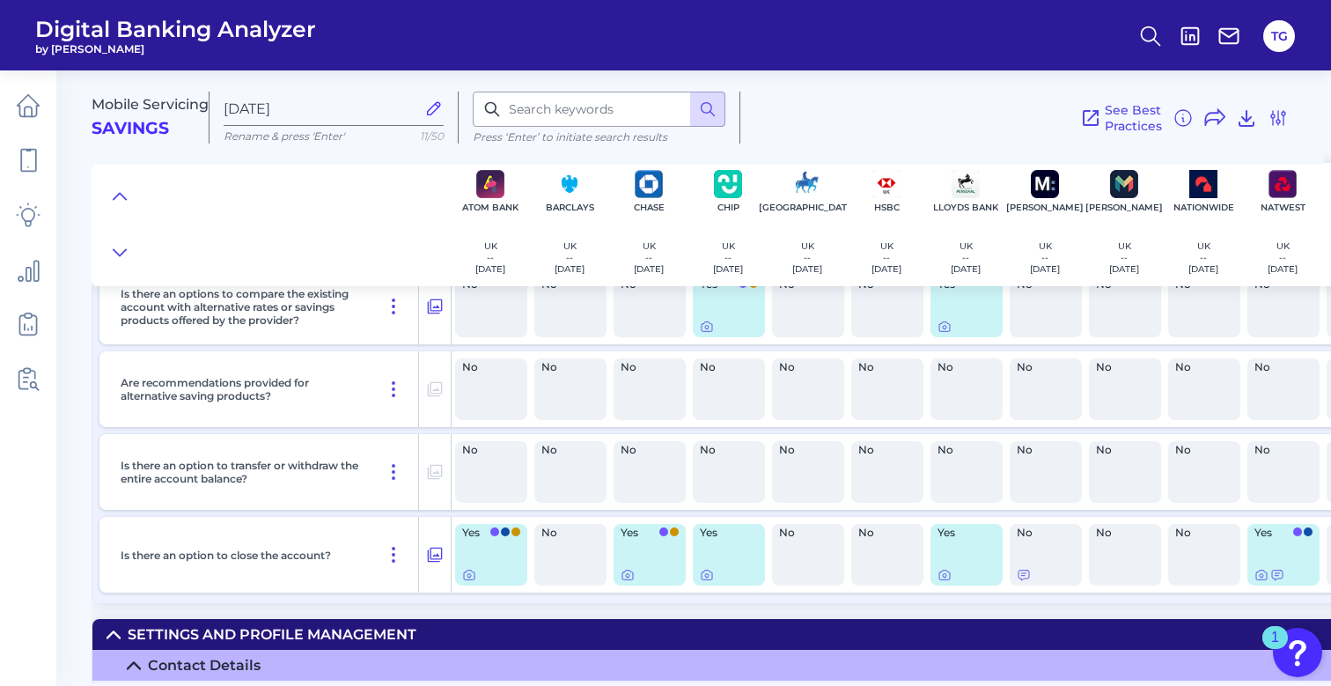
scroll to position [2791, 0]
click at [472, 578] on icon at bounding box center [469, 575] width 14 height 14
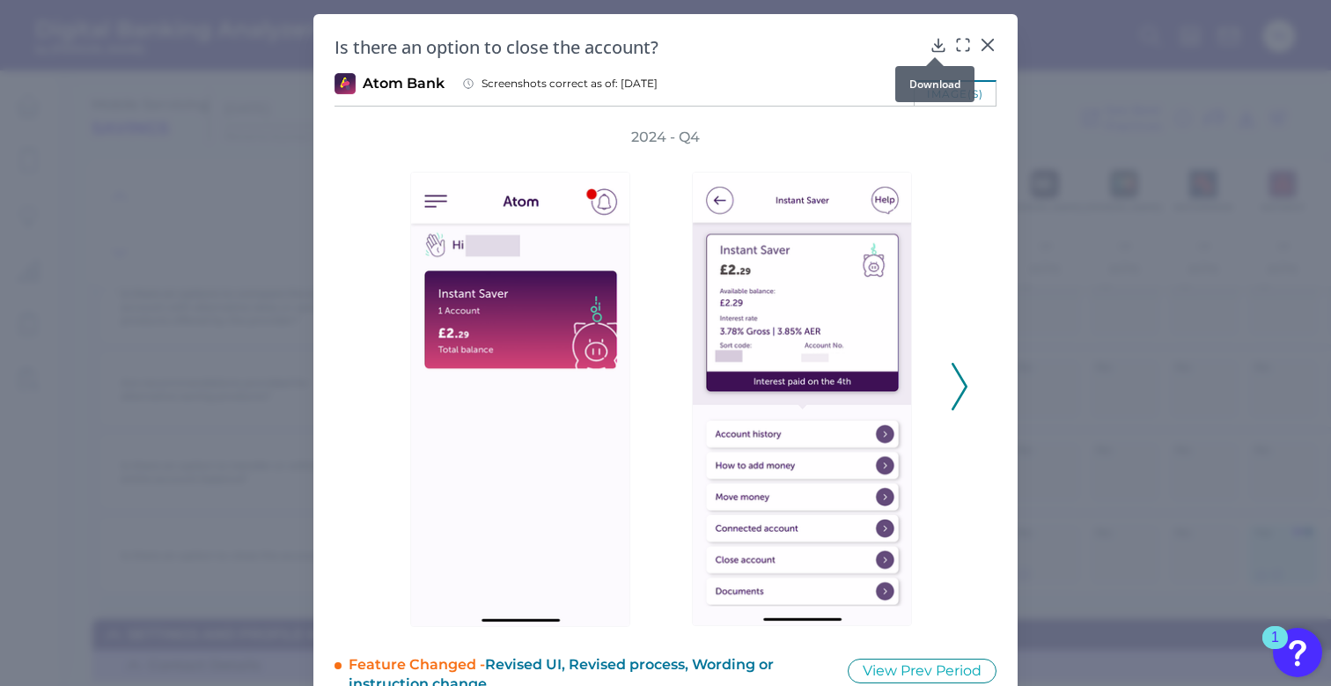
click at [933, 49] on div at bounding box center [935, 57] width 18 height 18
click at [935, 48] on icon at bounding box center [937, 45] width 11 height 12
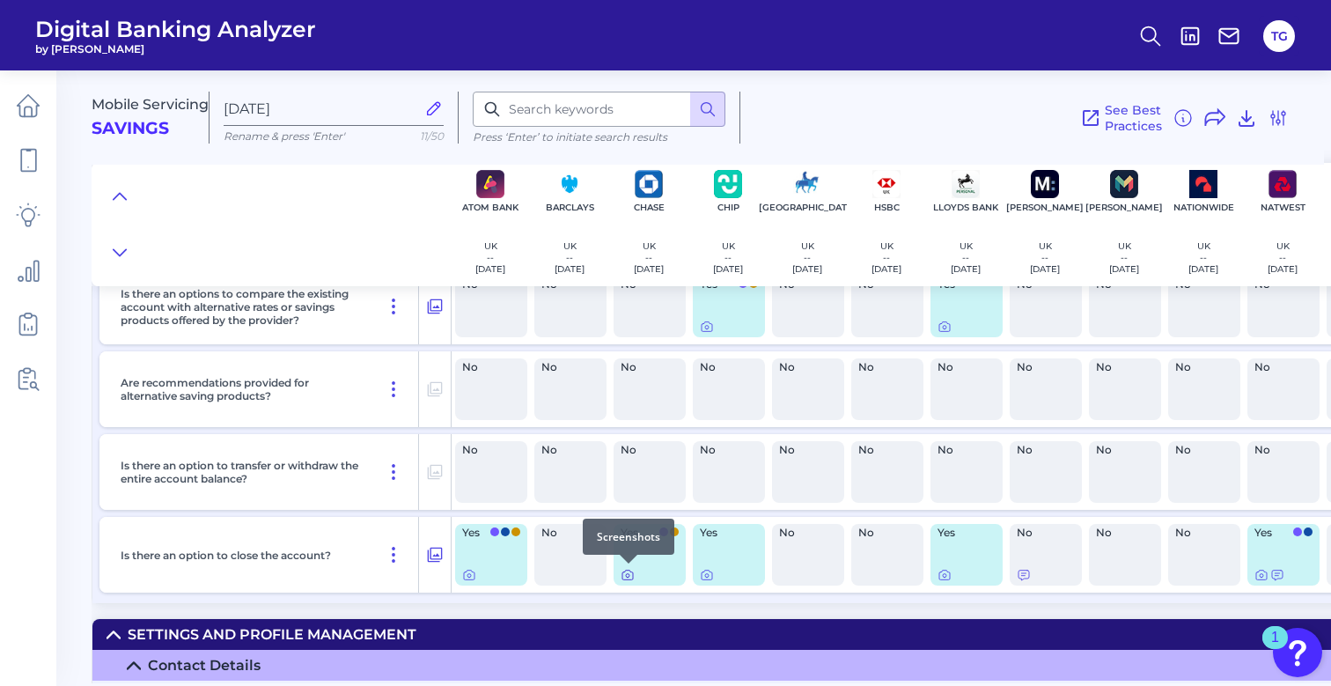
click at [628, 578] on icon at bounding box center [628, 576] width 4 height 4
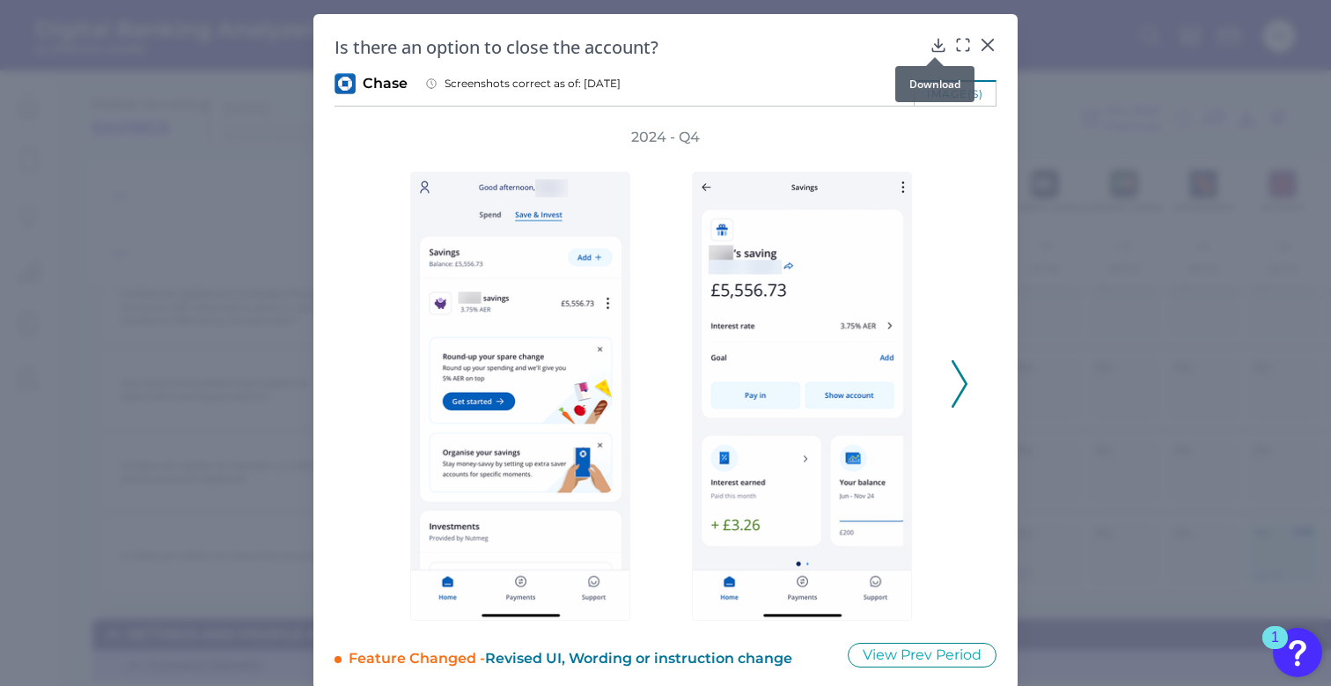
click at [933, 47] on icon at bounding box center [937, 45] width 11 height 12
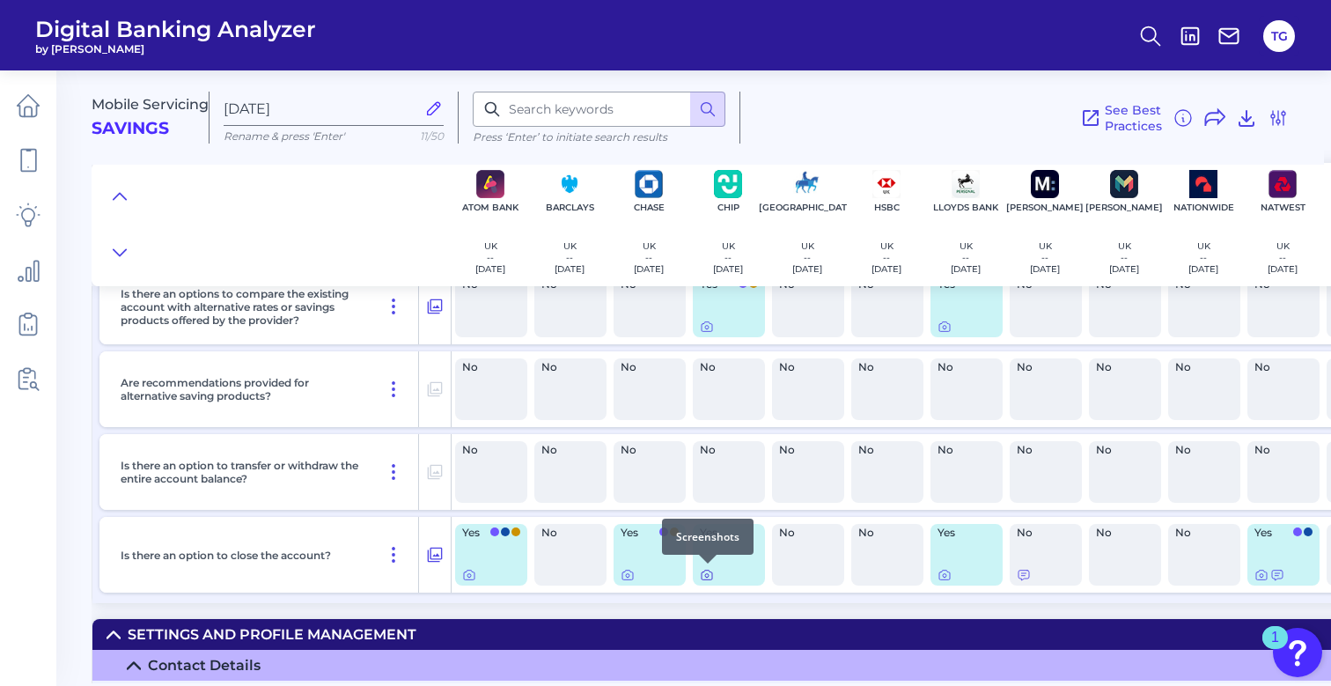
click at [706, 575] on icon at bounding box center [707, 575] width 14 height 14
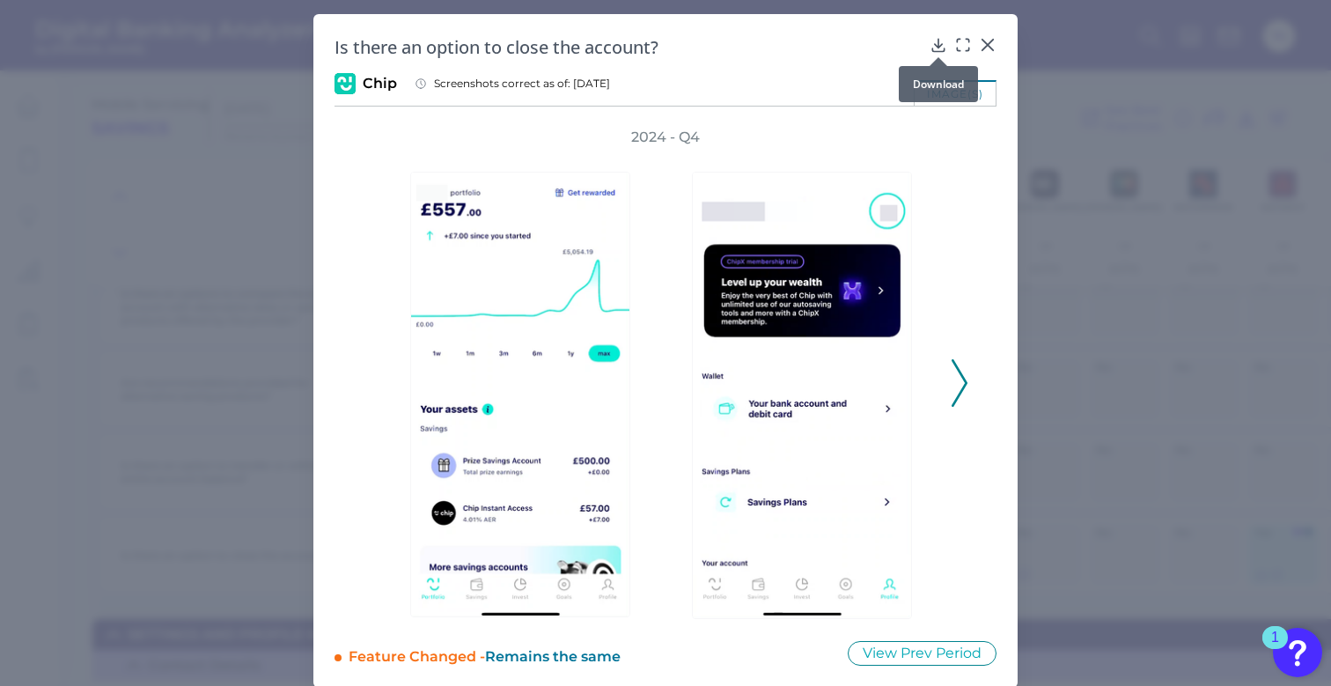
click at [936, 46] on icon at bounding box center [939, 45] width 18 height 18
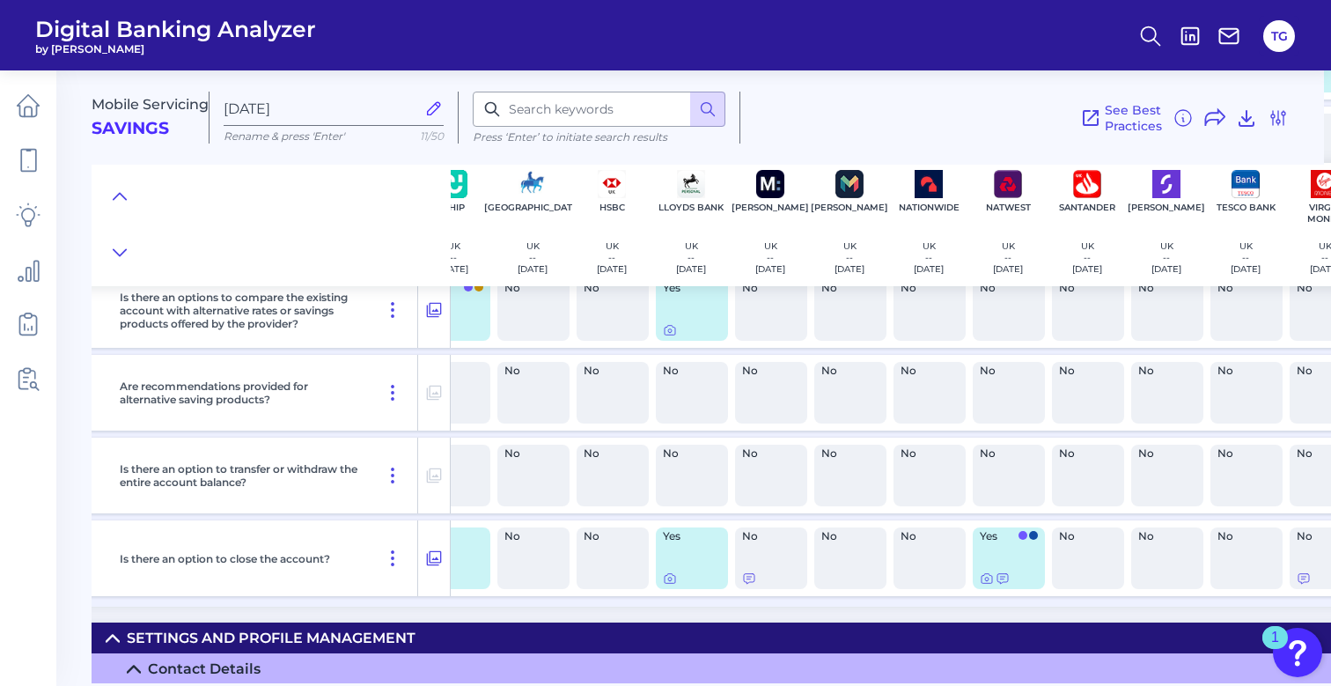
scroll to position [2788, 282]
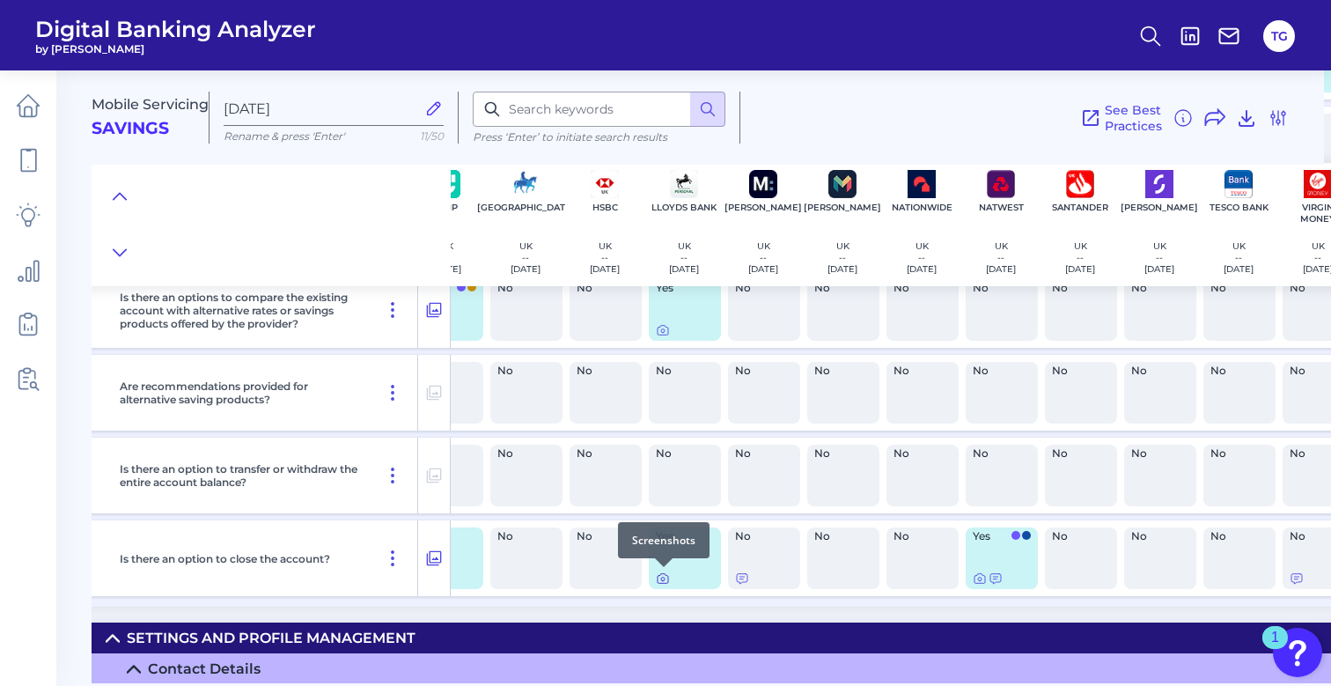
click at [664, 580] on icon at bounding box center [663, 580] width 4 height 4
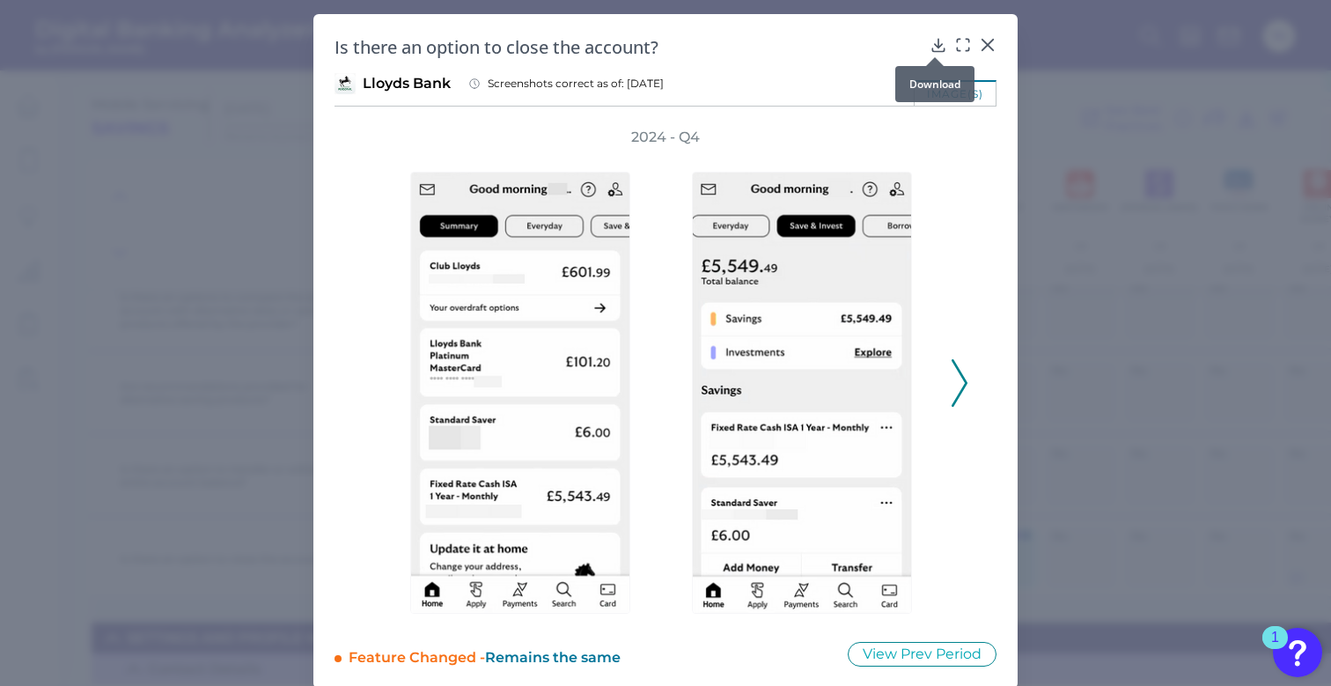
click at [937, 43] on icon at bounding box center [939, 45] width 18 height 18
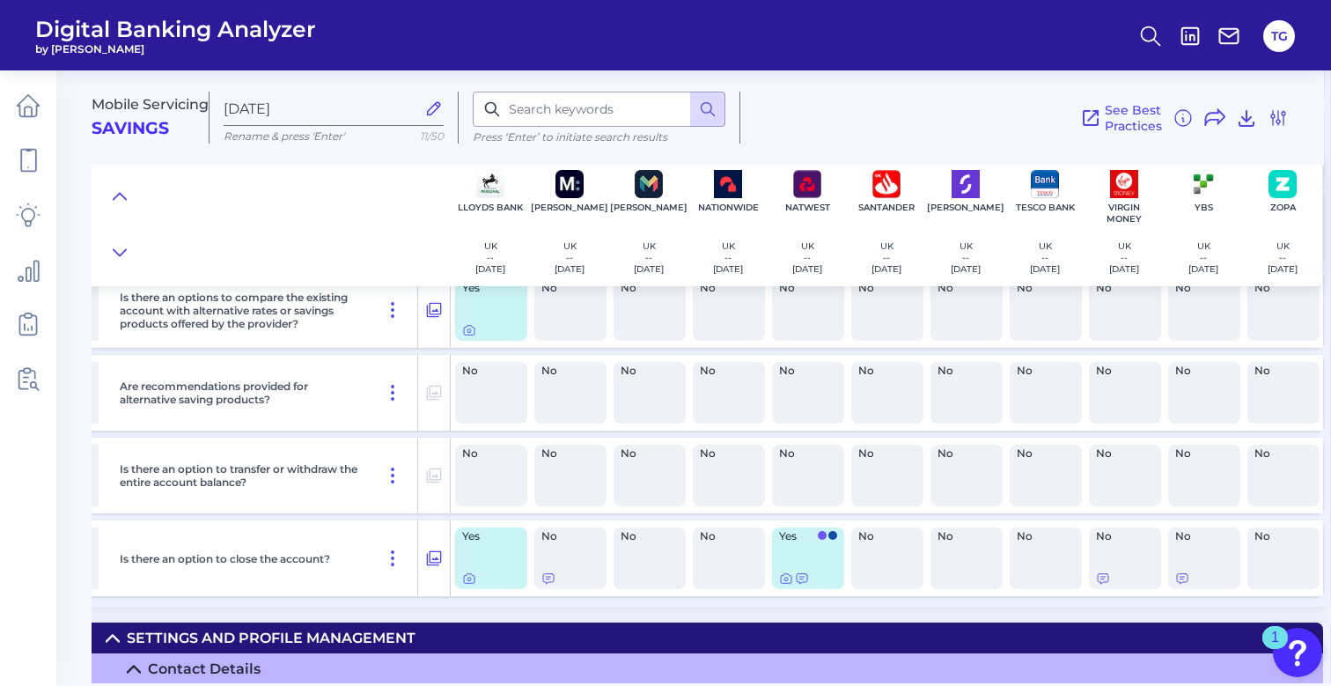
scroll to position [2788, 483]
click at [785, 578] on icon at bounding box center [787, 580] width 4 height 4
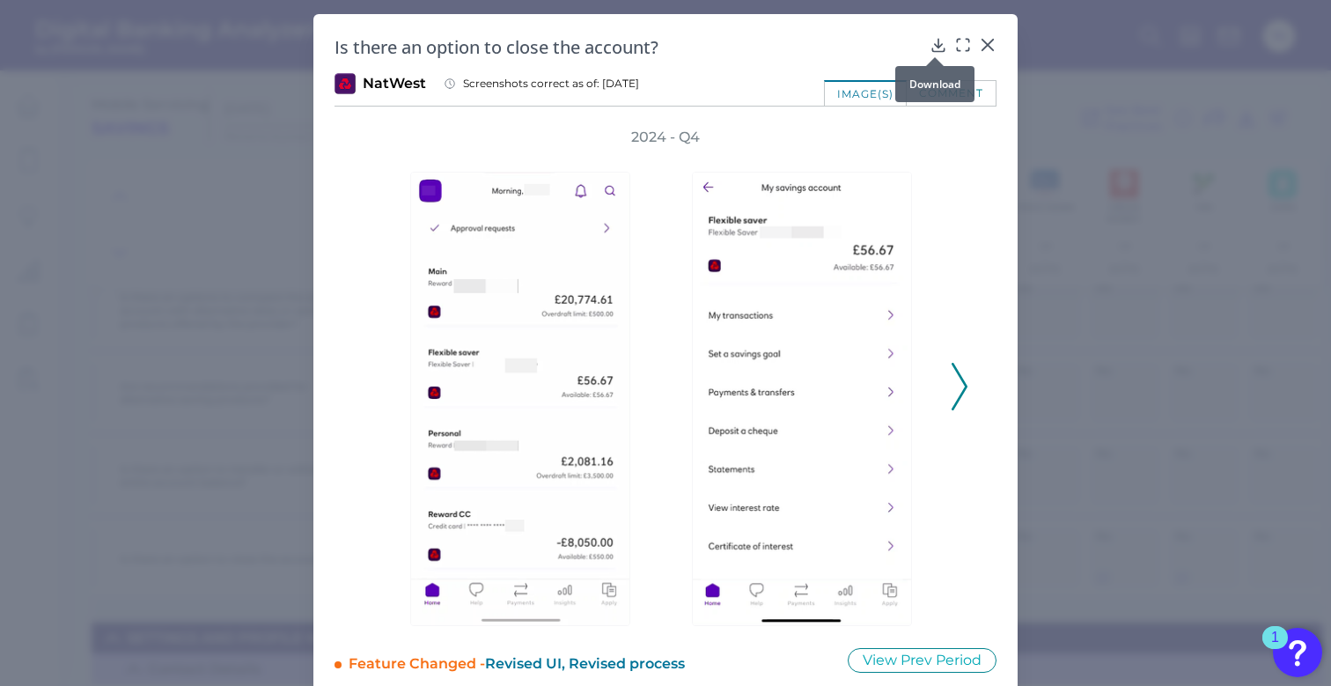
click at [932, 41] on icon at bounding box center [939, 45] width 18 height 18
click at [995, 39] on div "Is there an option to close the account? NatWest Screenshots correct as of: [DA…" at bounding box center [665, 354] width 704 height 681
click at [979, 44] on icon at bounding box center [988, 45] width 18 height 18
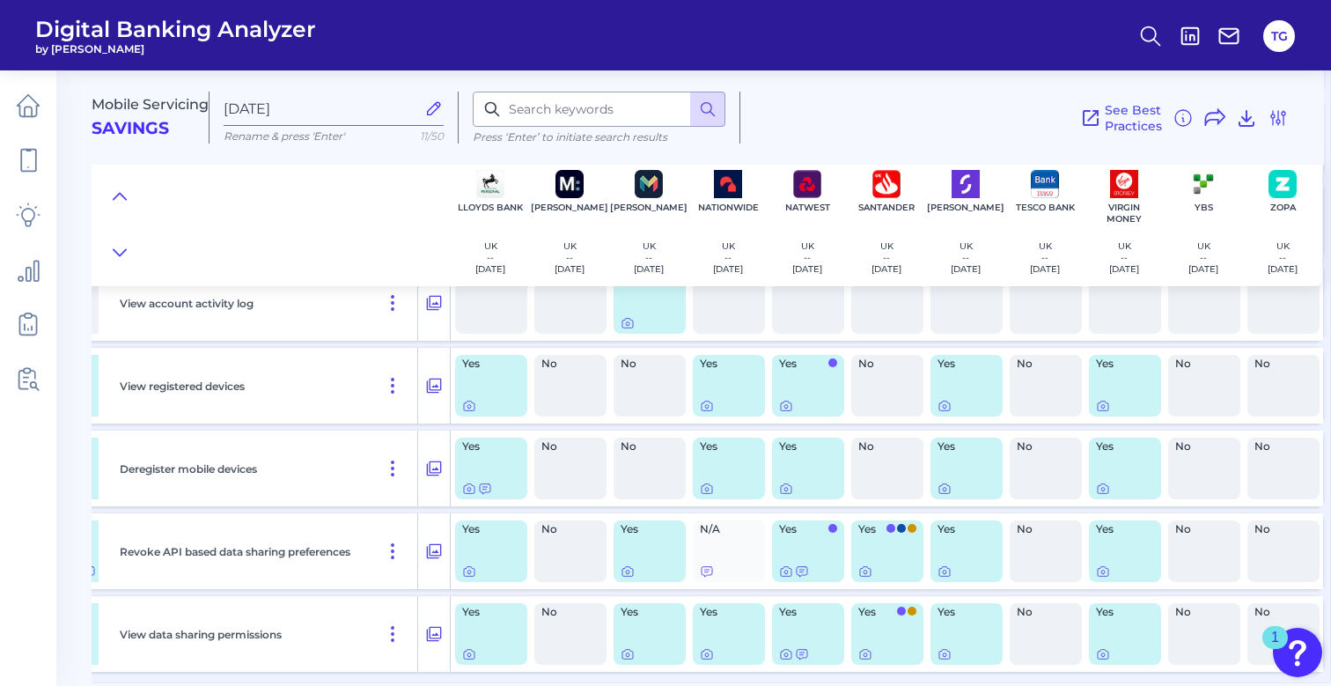
scroll to position [0, 0]
